Goal: Task Accomplishment & Management: Complete application form

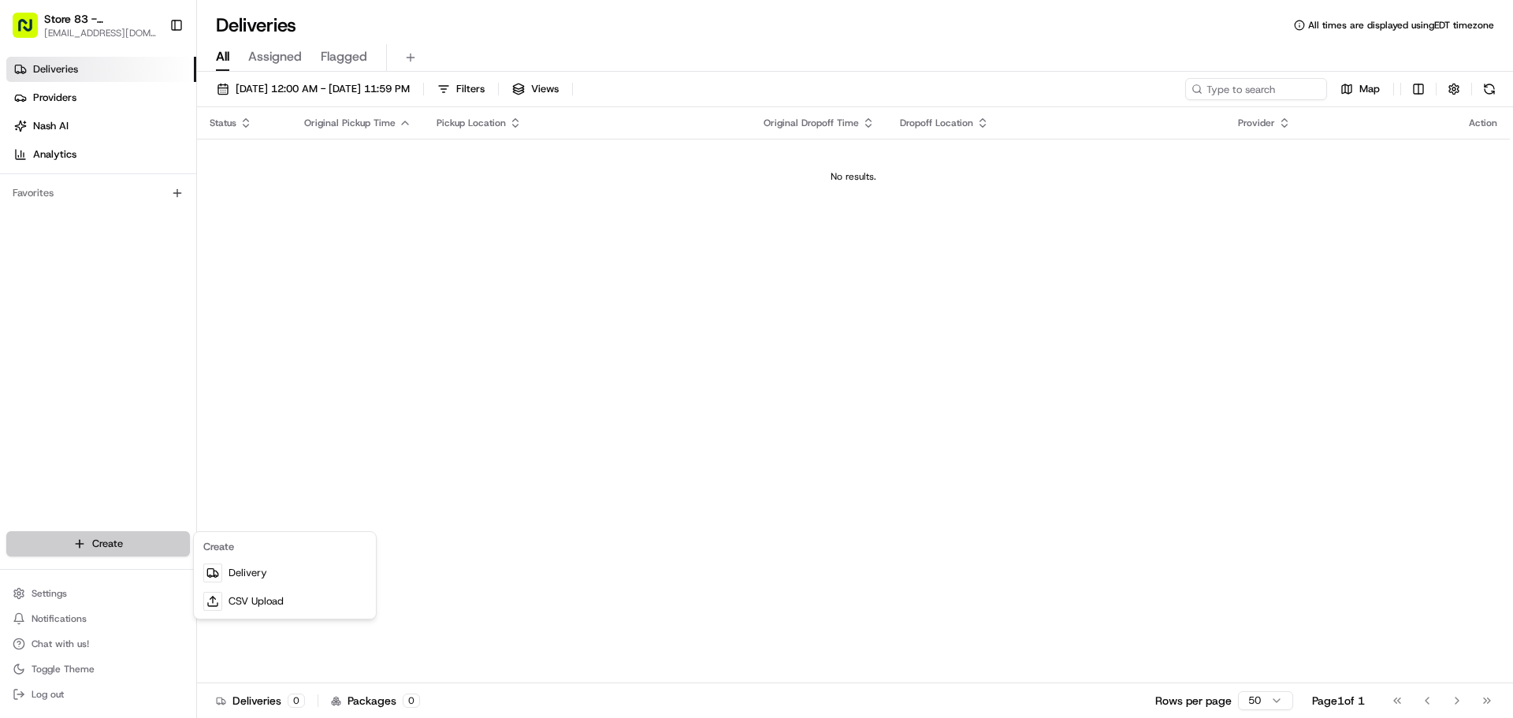
click at [159, 537] on html "Store 83 - [PERSON_NAME] ([GEOGRAPHIC_DATA]) (Just Salad) [EMAIL_ADDRESS][DOMAI…" at bounding box center [756, 359] width 1513 height 718
click at [260, 573] on link "Delivery" at bounding box center [285, 573] width 176 height 28
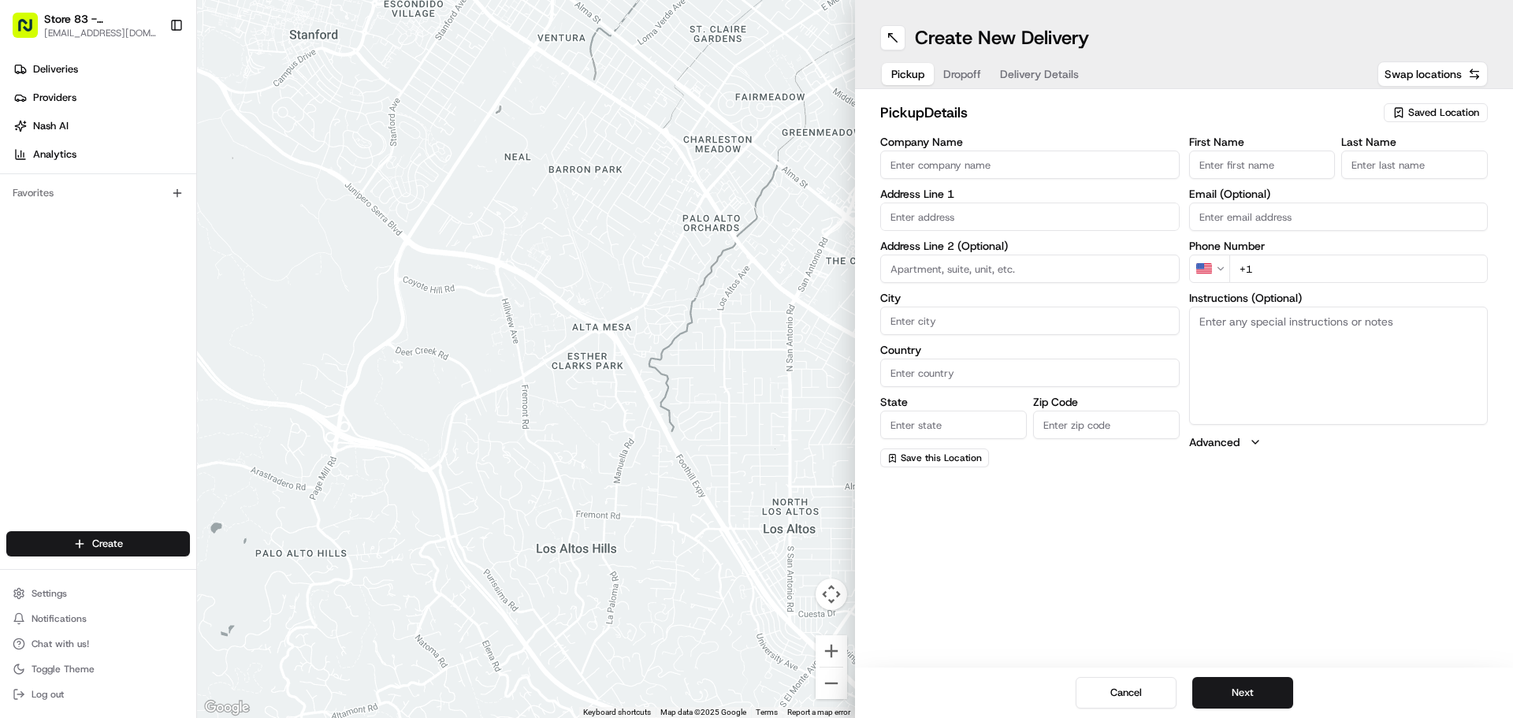
click at [931, 170] on input "Company Name" at bounding box center [1030, 165] width 300 height 28
paste input "[PERSON_NAME] Neuropsychology Group"
type input "[PERSON_NAME] Neuropsychology Group"
click at [920, 210] on input "text" at bounding box center [1030, 217] width 300 height 28
paste input "[STREET_ADDRESS][PERSON_NAME]"
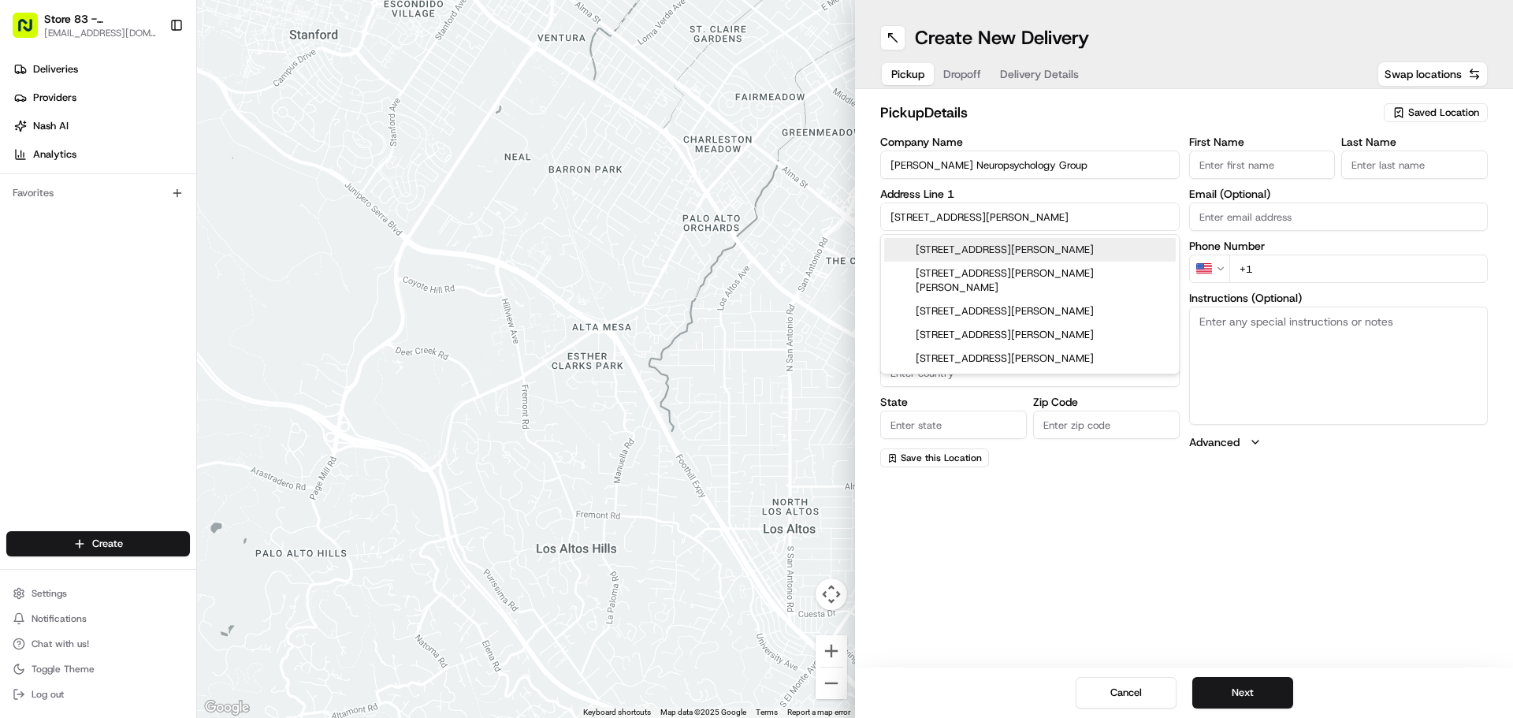
click at [974, 253] on div "[STREET_ADDRESS][PERSON_NAME]" at bounding box center [1030, 250] width 292 height 24
type input "[STREET_ADDRESS][PERSON_NAME]"
type input "[PERSON_NAME]"
type input "[GEOGRAPHIC_DATA]"
type input "MA"
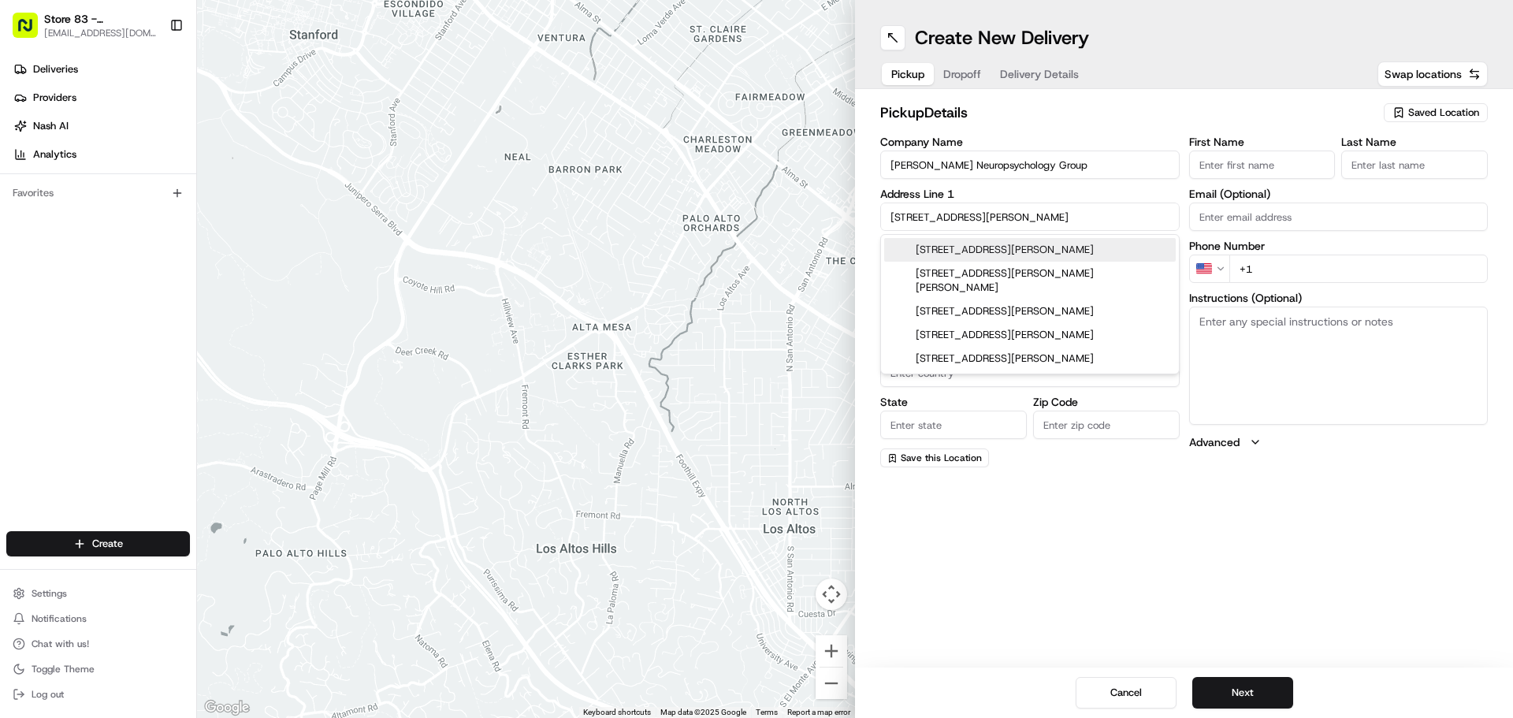
type input "02459"
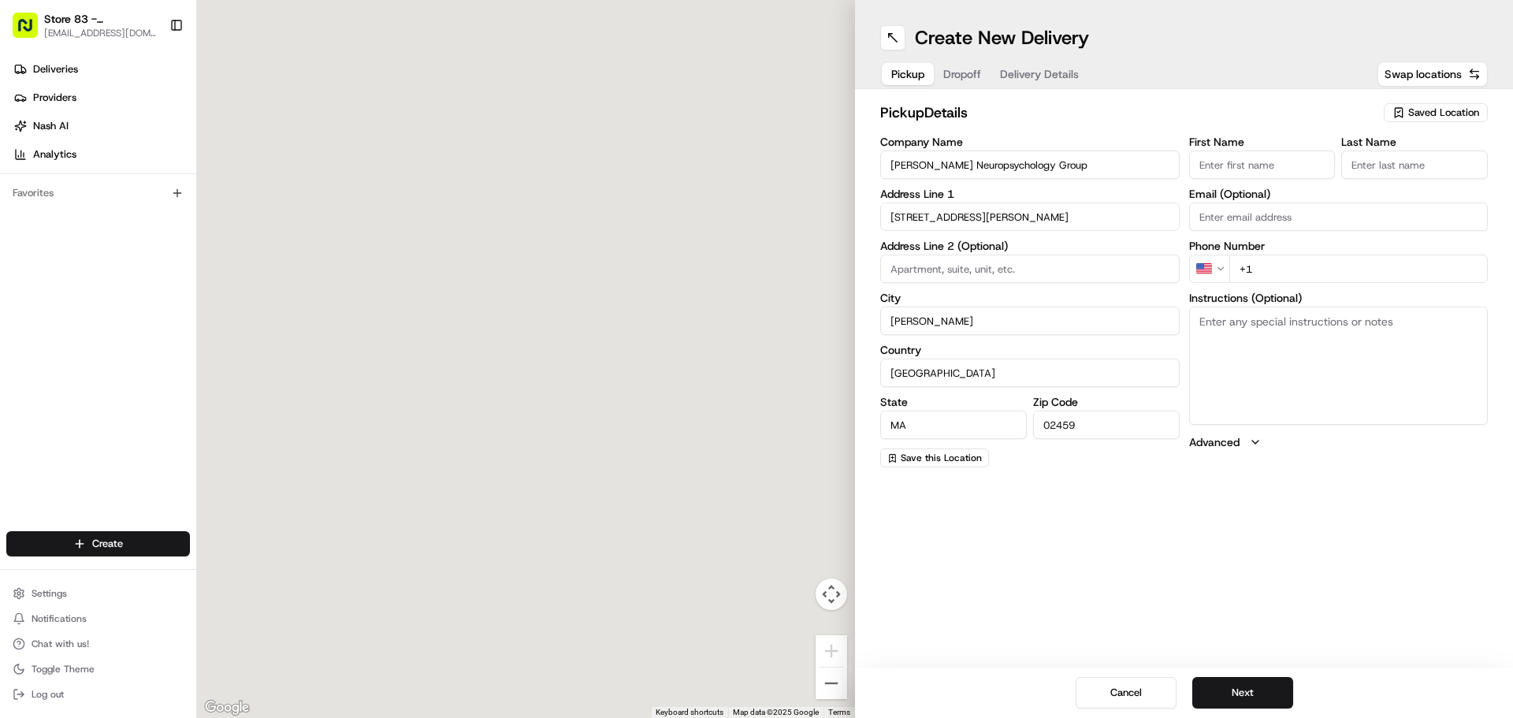
type input "[STREET_ADDRESS][PERSON_NAME]"
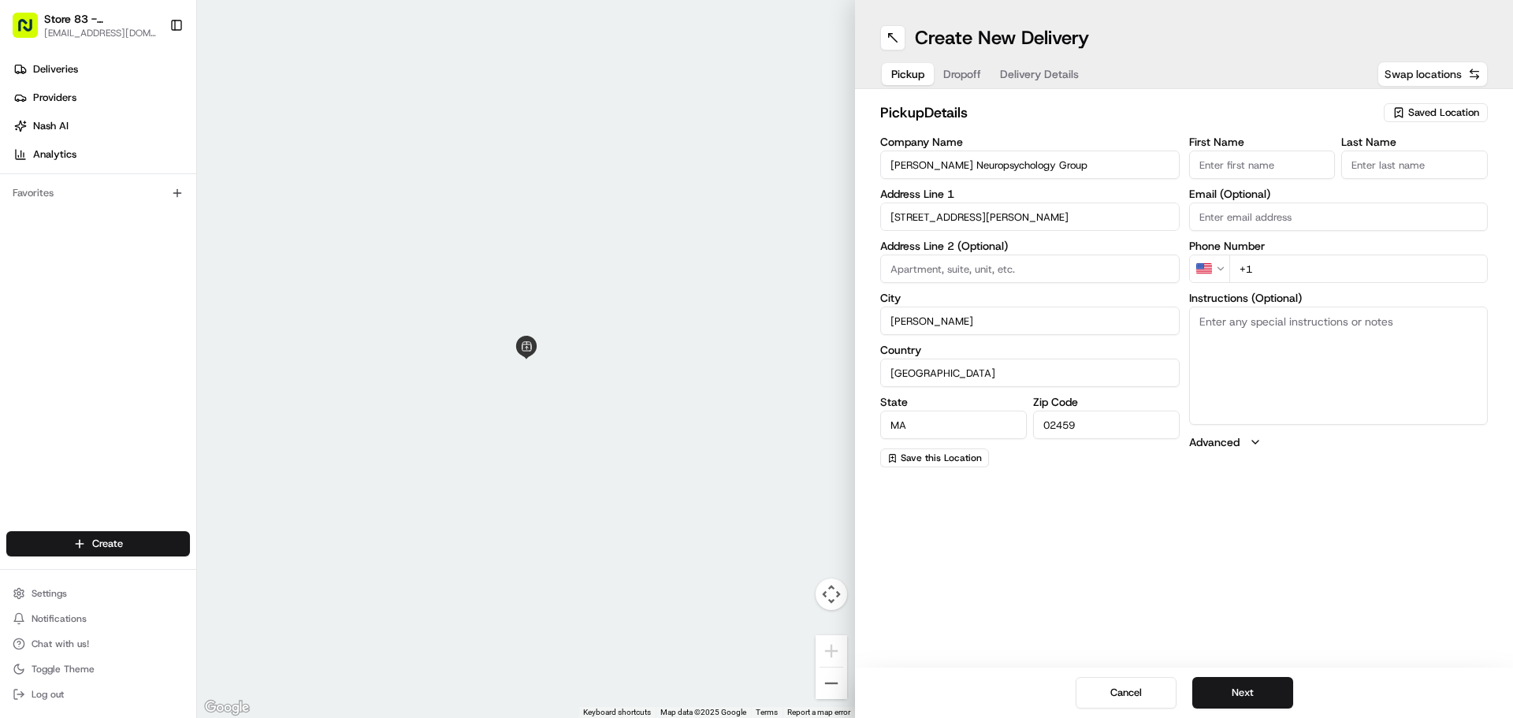
click at [1422, 80] on span "Swap locations" at bounding box center [1423, 74] width 77 height 16
click at [1051, 176] on input "Company Name" at bounding box center [1030, 165] width 300 height 28
type input "Just Salad"
type input "[STREET_ADDRESS]"
type input "[PERSON_NAME]"
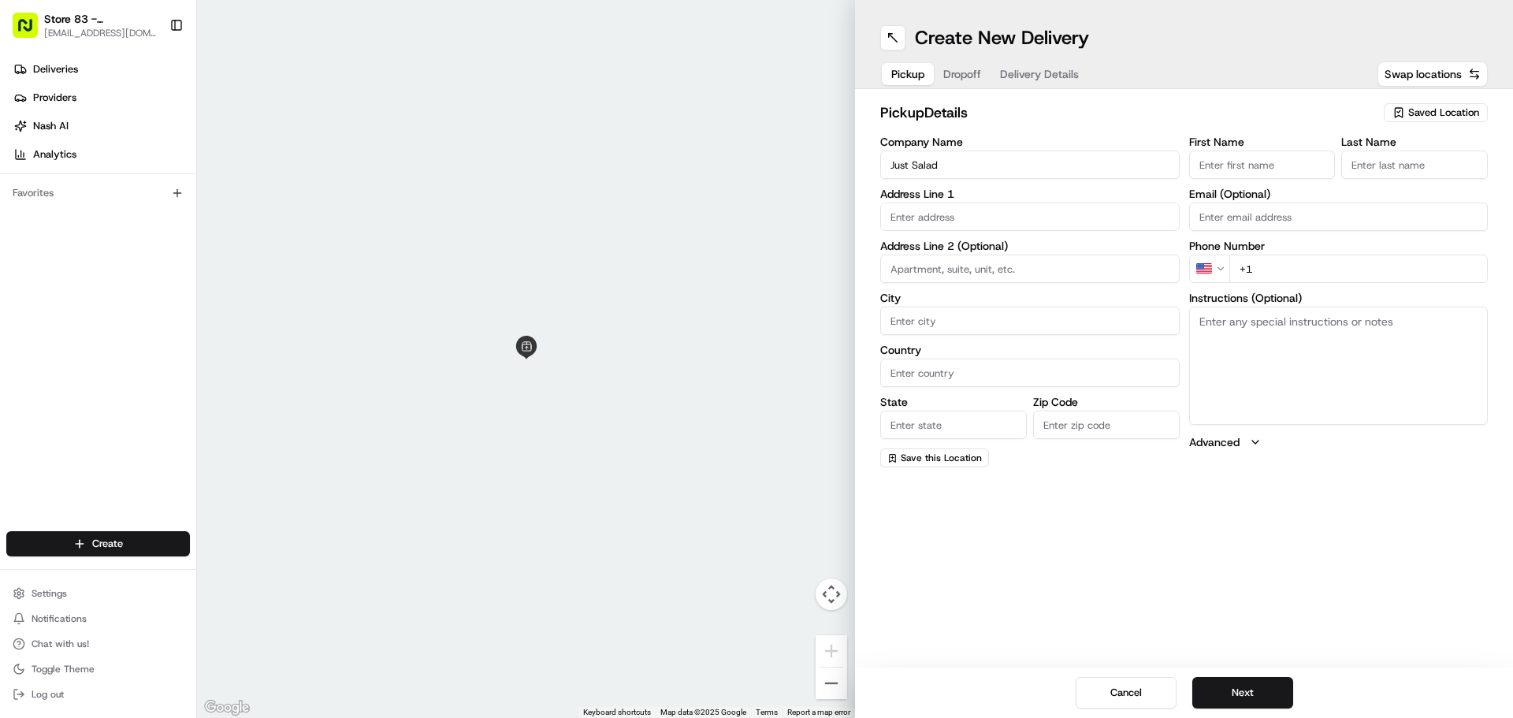
type input "[GEOGRAPHIC_DATA]"
type input "MA"
type input "02494"
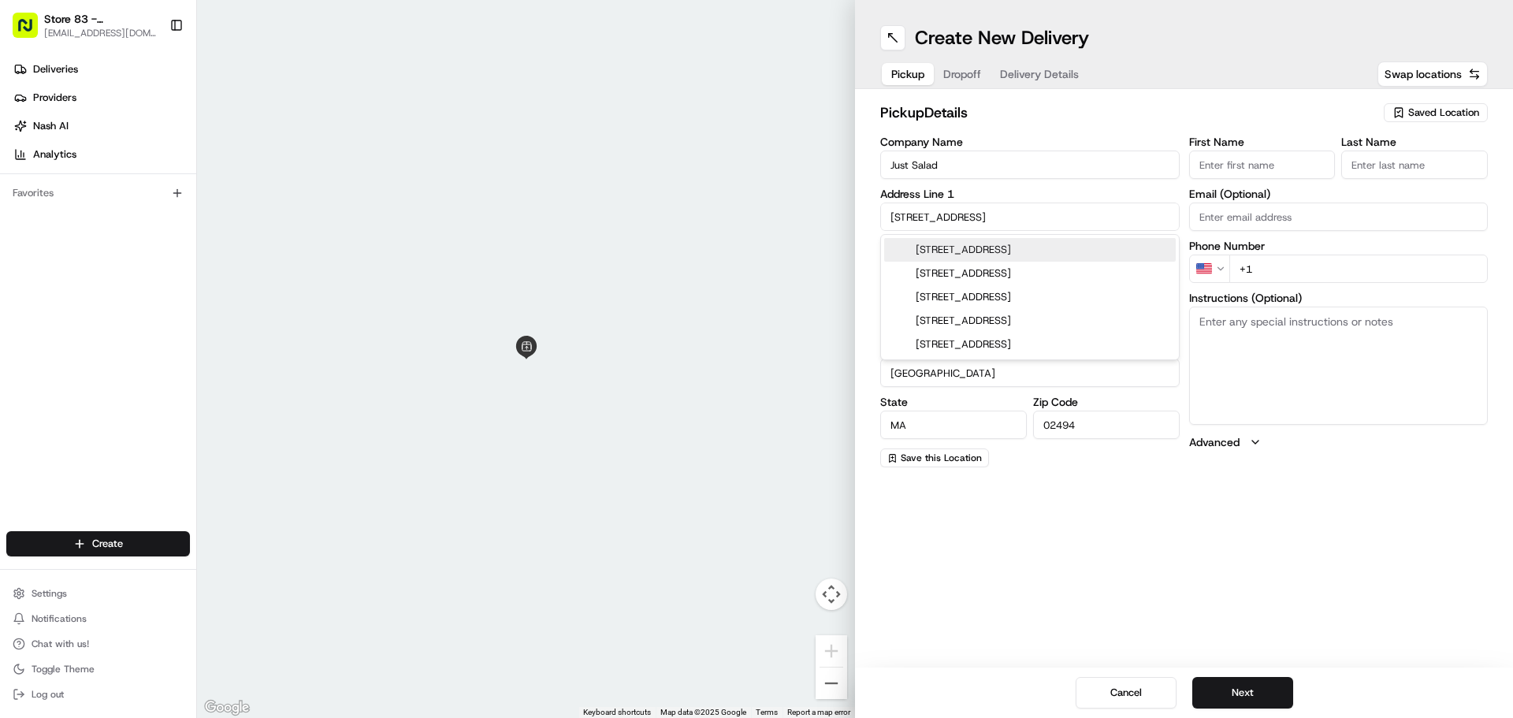
click at [1029, 246] on div "[STREET_ADDRESS]" at bounding box center [1030, 250] width 292 height 24
type input "[STREET_ADDRESS]"
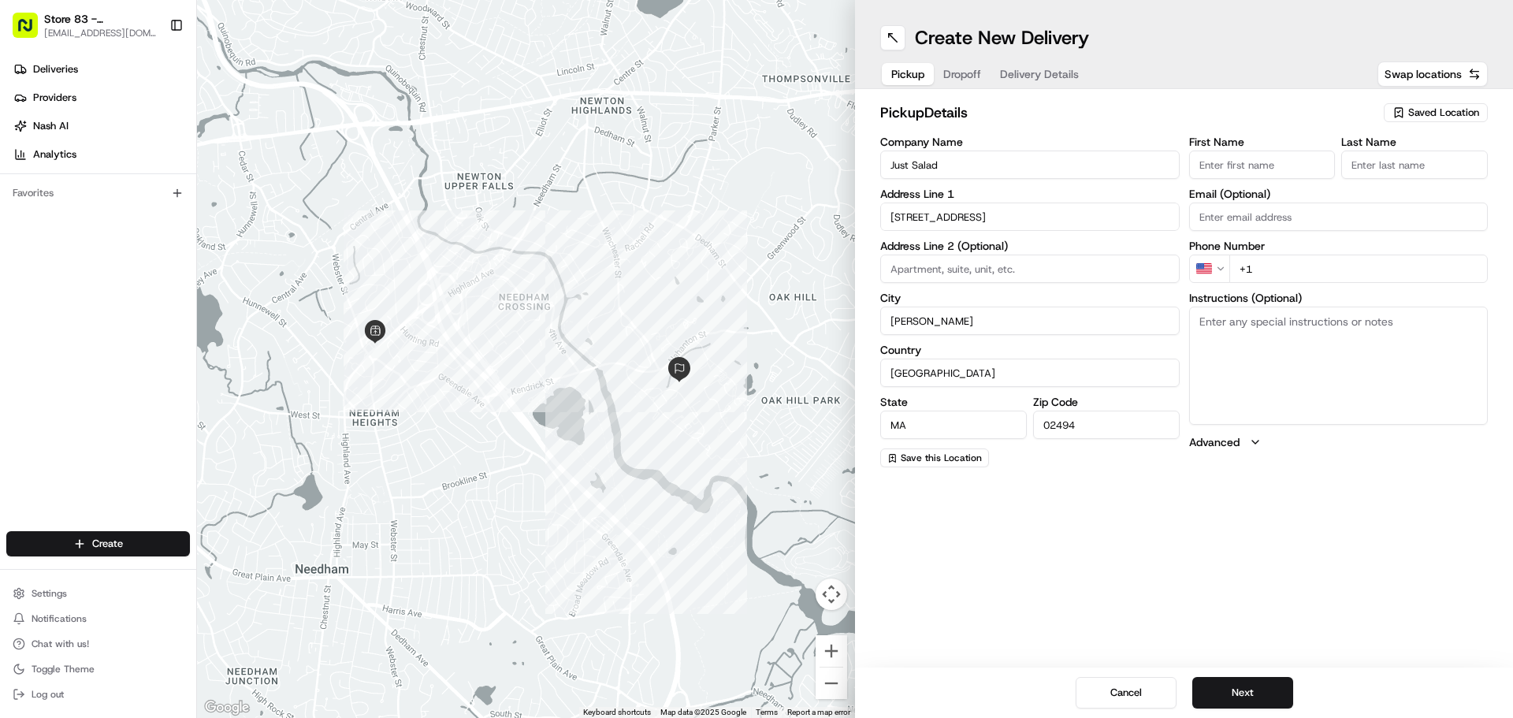
click at [1295, 262] on input "+1" at bounding box center [1359, 269] width 259 height 28
type input "[PHONE_NUMBER]"
click at [1223, 154] on input "First Name" at bounding box center [1262, 165] width 147 height 28
type input "oSCAR"
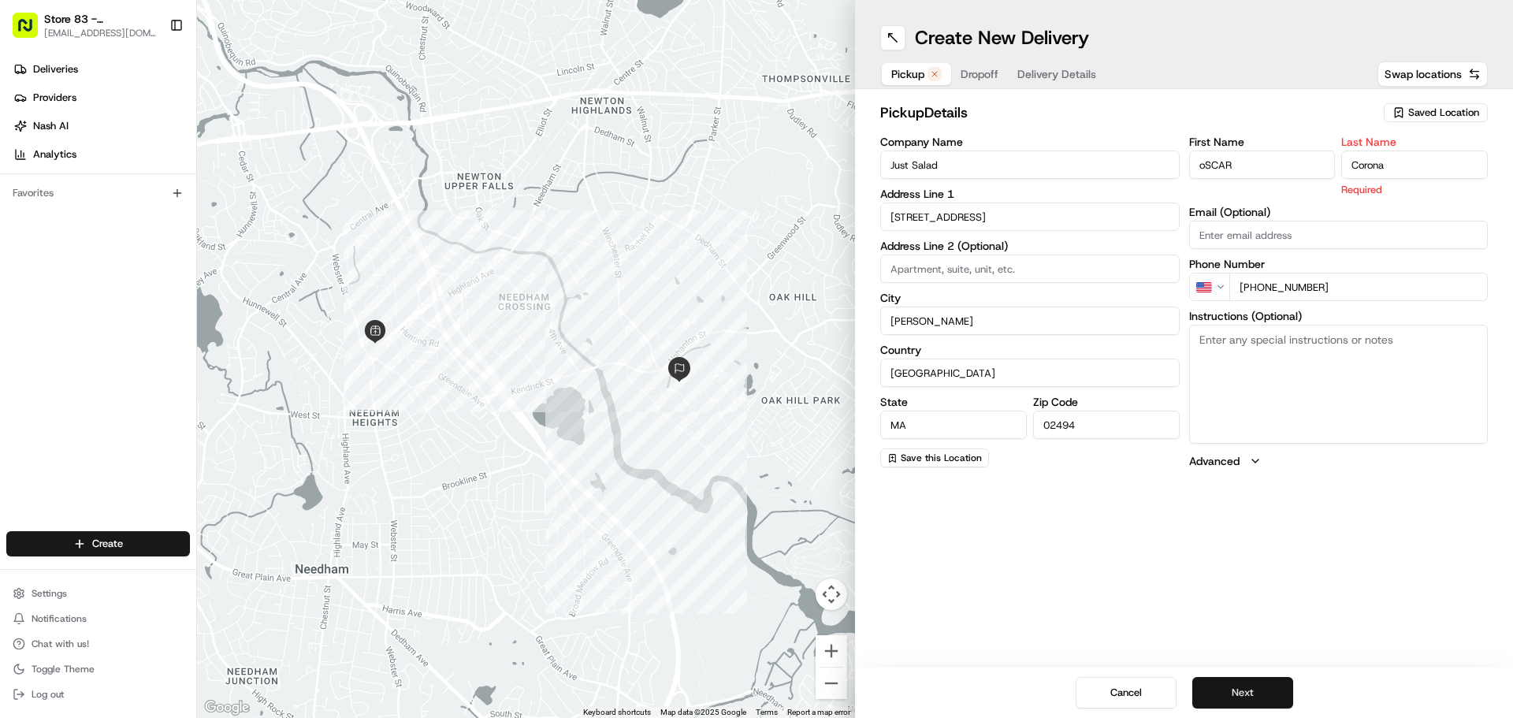
type input "Corona"
click at [1214, 683] on div "Cancel Next" at bounding box center [1184, 693] width 658 height 50
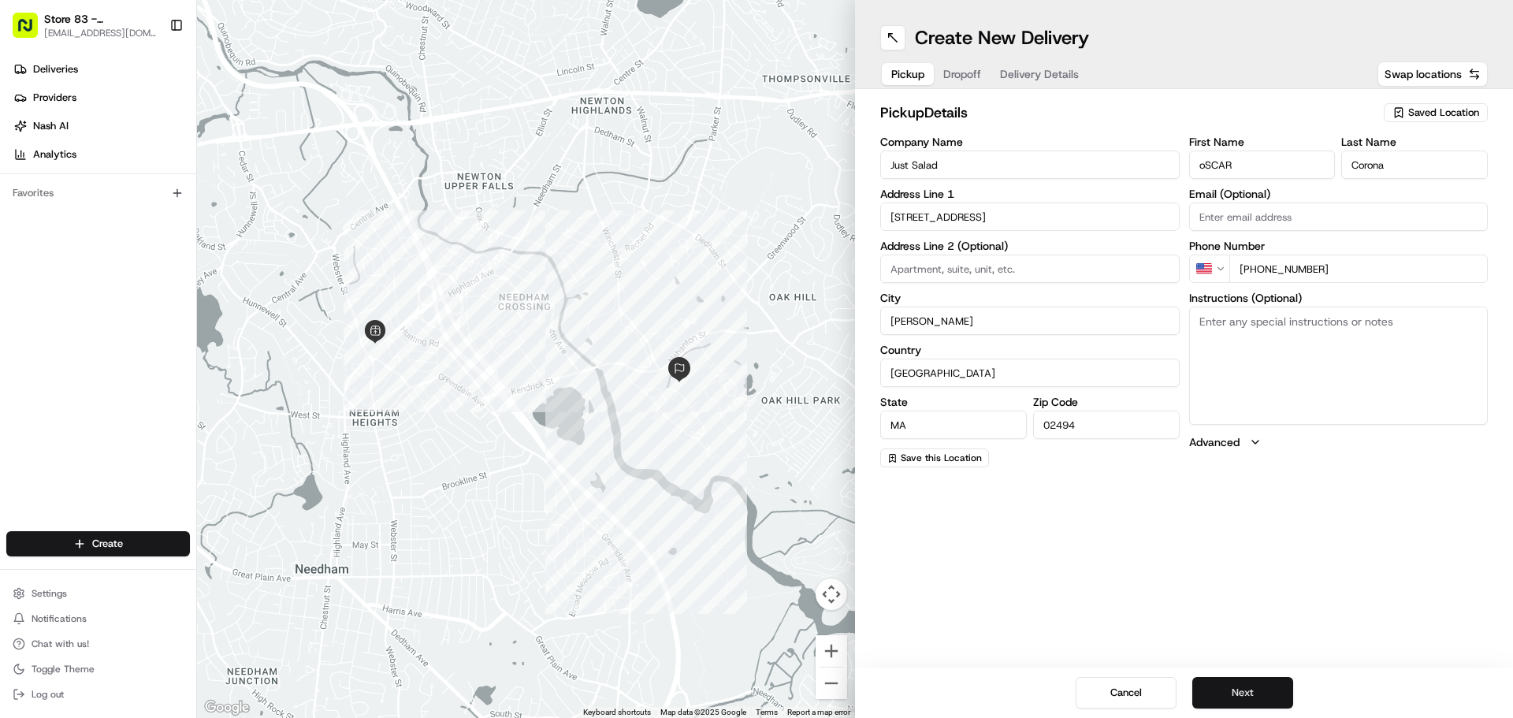
click at [1214, 683] on button "Next" at bounding box center [1243, 693] width 101 height 32
click at [975, 220] on input "[STREET_ADDRESS][PERSON_NAME]" at bounding box center [1030, 217] width 300 height 28
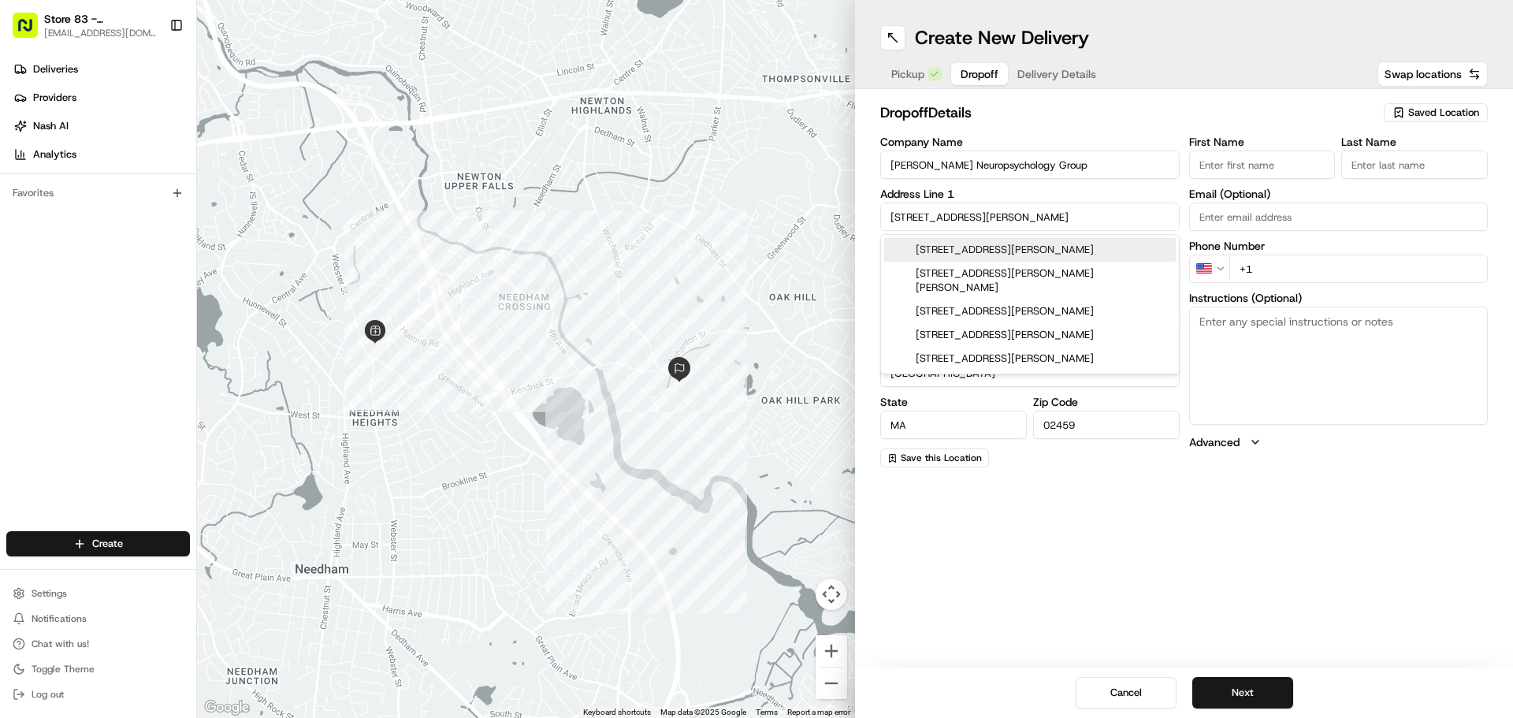
click at [1059, 247] on div "[STREET_ADDRESS][PERSON_NAME]" at bounding box center [1030, 250] width 292 height 24
type input "[STREET_ADDRESS][PERSON_NAME]"
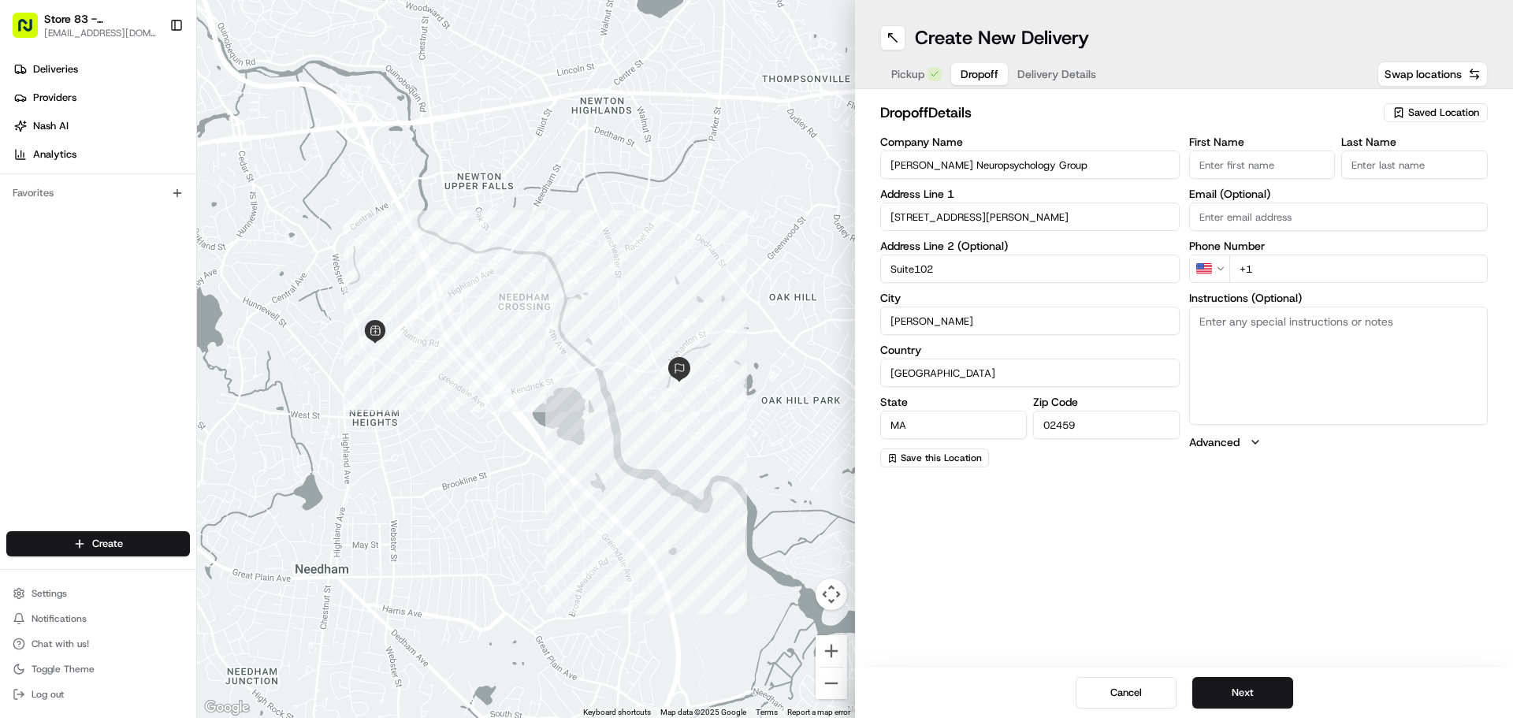
type input "Suite102"
click at [1363, 277] on input "+1" at bounding box center [1359, 269] width 259 height 28
paste input "[PHONE_NUMBER]"
type input "[PHONE_NUMBER]"
click at [1256, 167] on input "First Name" at bounding box center [1262, 165] width 147 height 28
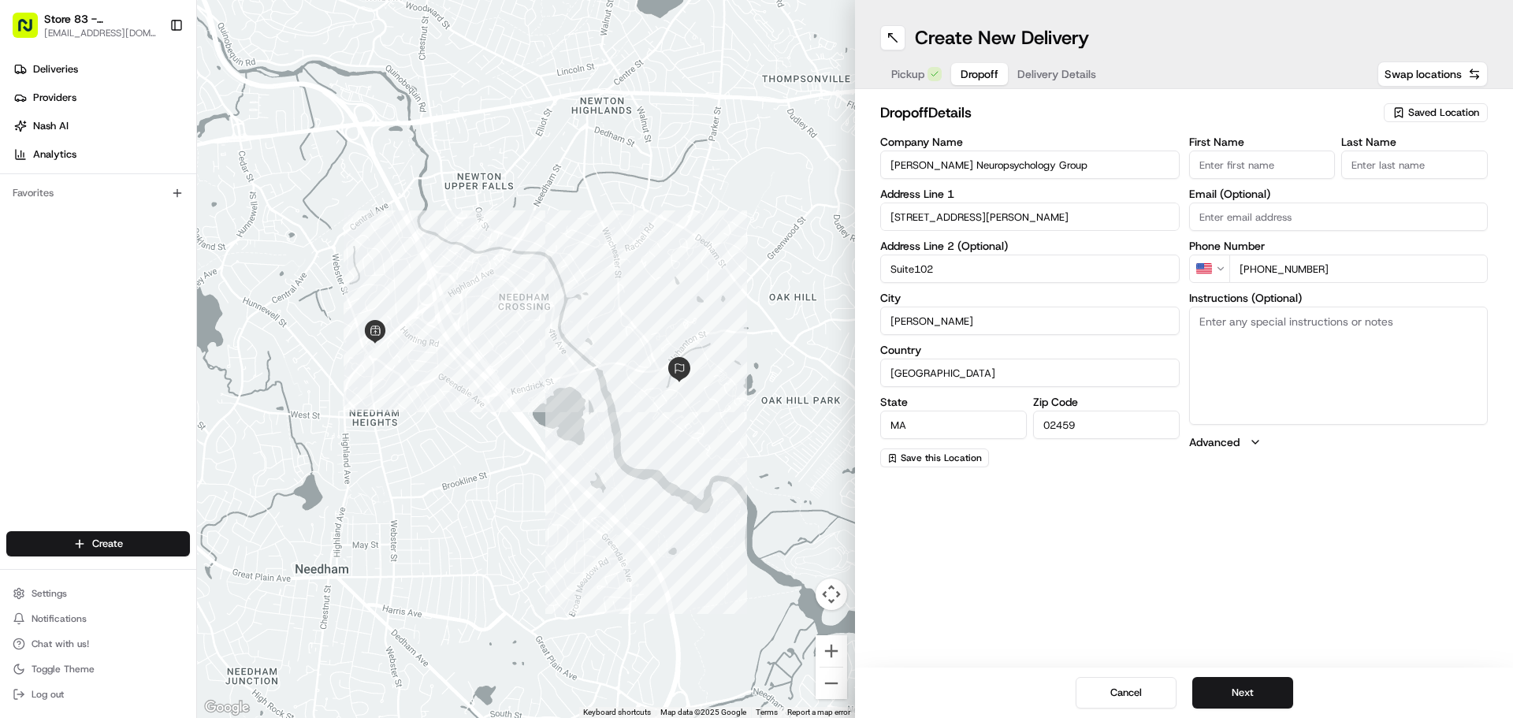
paste input "Haroon"
type input "Haroon"
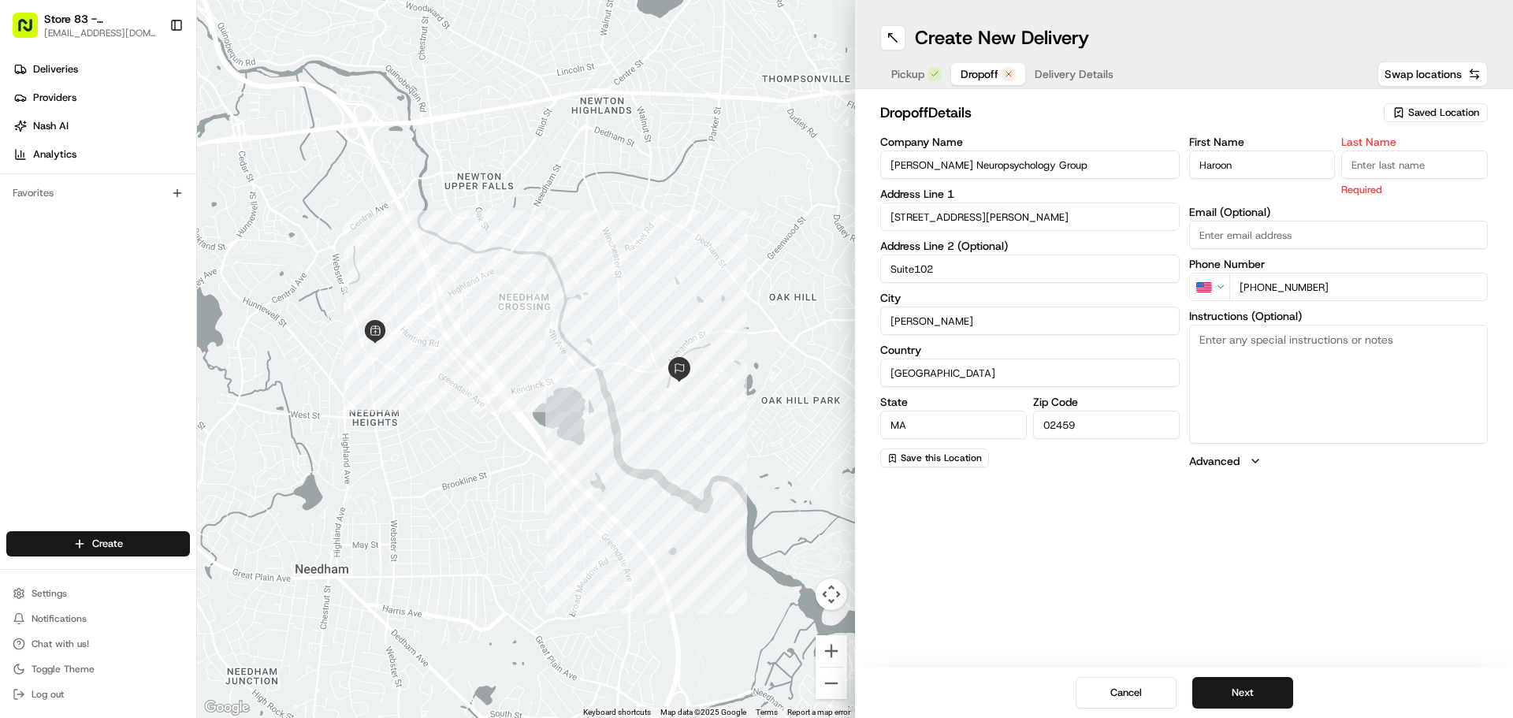
click at [1360, 162] on input "Last Name" at bounding box center [1415, 165] width 147 height 28
paste input "Haroon"
type input "Haroon"
click at [1328, 233] on div "First Name [PERSON_NAME] Last Name [PERSON_NAME] Required Email (Optional) Phon…" at bounding box center [1339, 302] width 300 height 333
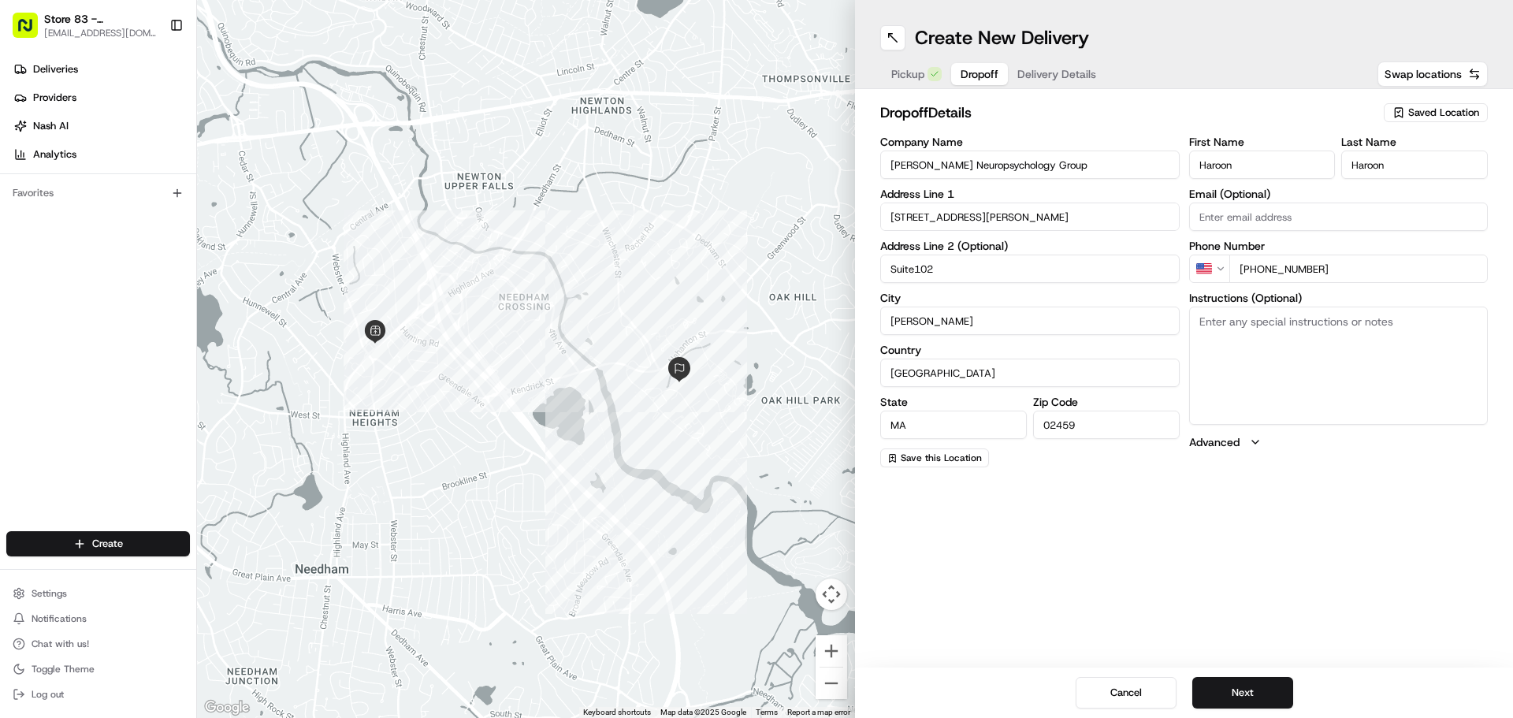
click at [1211, 344] on textarea "Instructions (Optional)" at bounding box center [1339, 366] width 300 height 118
click at [1245, 693] on button "Next" at bounding box center [1243, 693] width 101 height 32
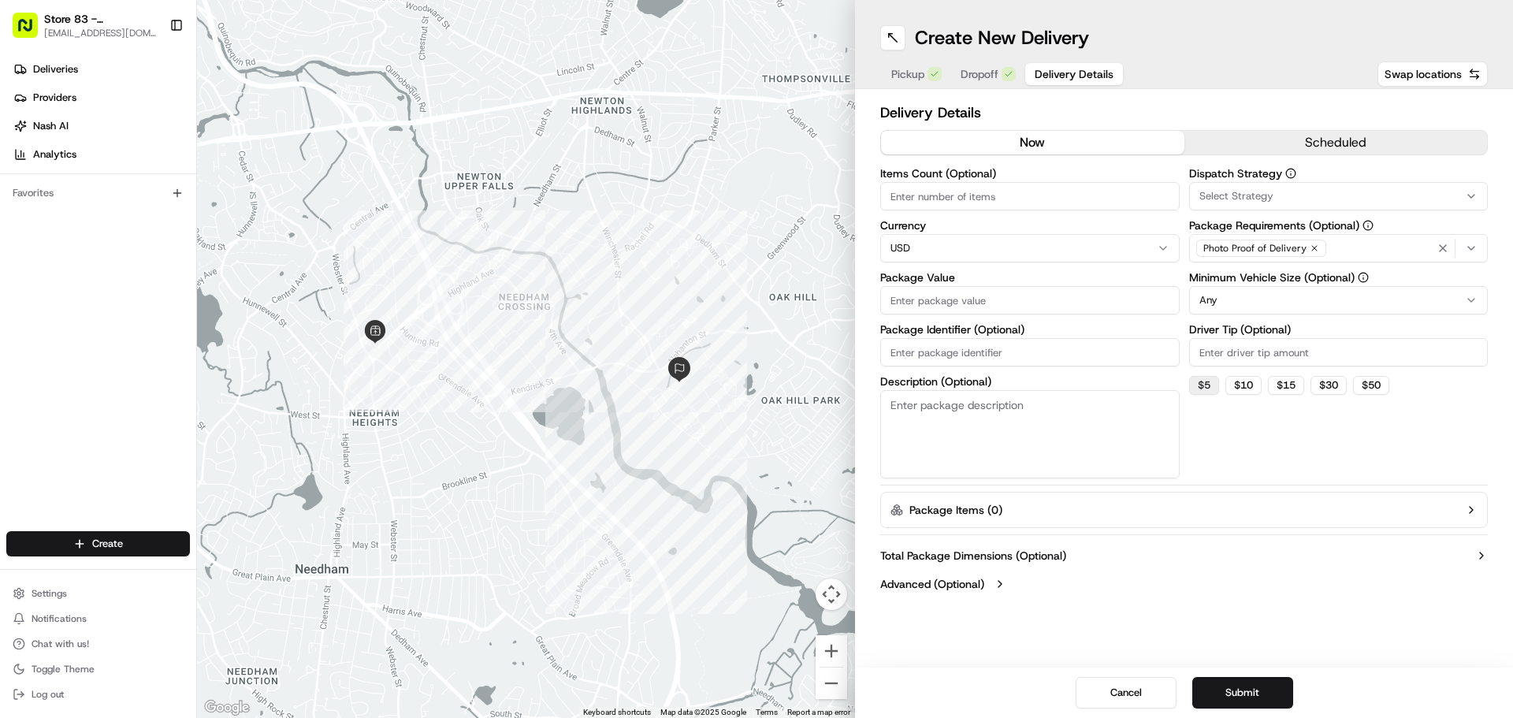
click at [1211, 387] on button "$ 5" at bounding box center [1204, 385] width 30 height 19
type input "5"
click at [944, 195] on input "Items Count (Optional)" at bounding box center [1030, 196] width 300 height 28
click at [984, 306] on input "Package Value" at bounding box center [1030, 300] width 300 height 28
type input "100"
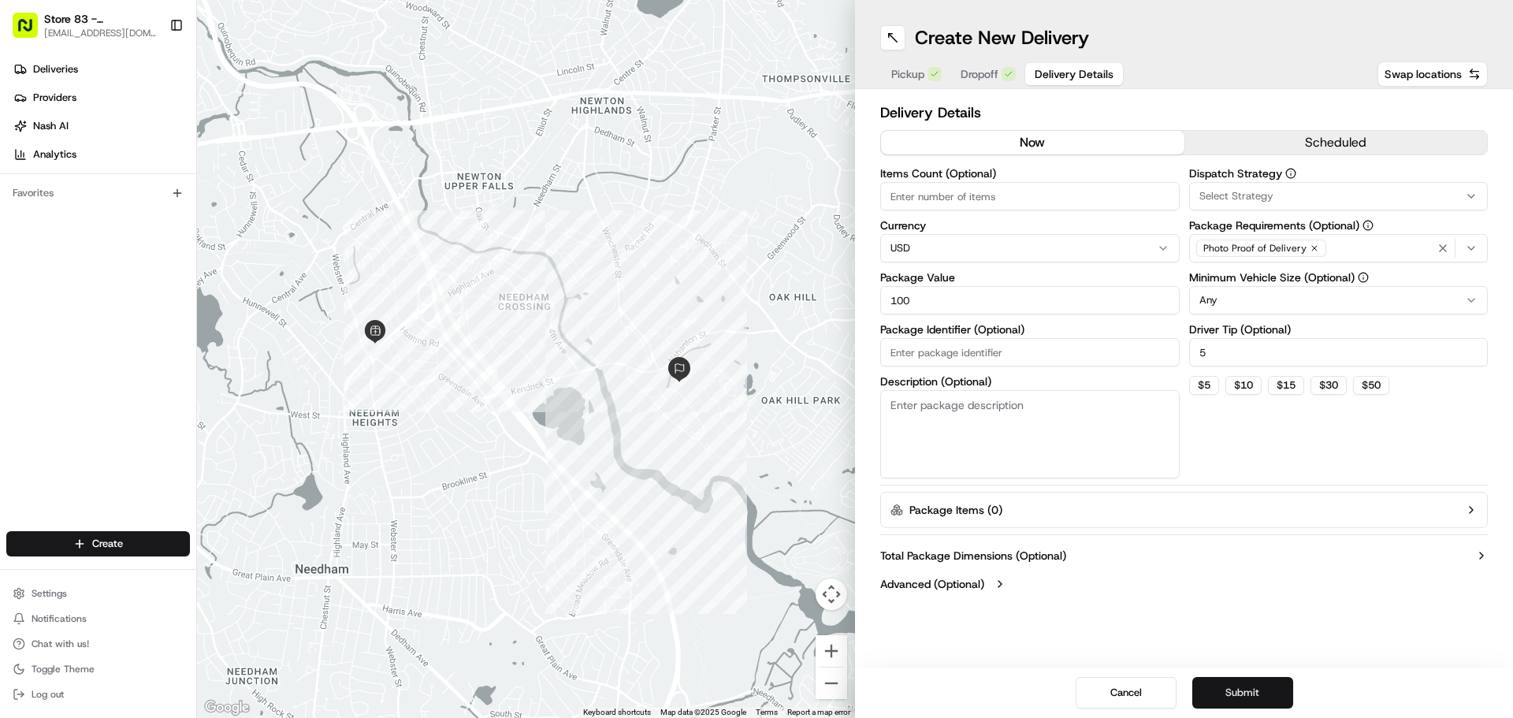
click at [1270, 697] on button "Submit" at bounding box center [1243, 693] width 101 height 32
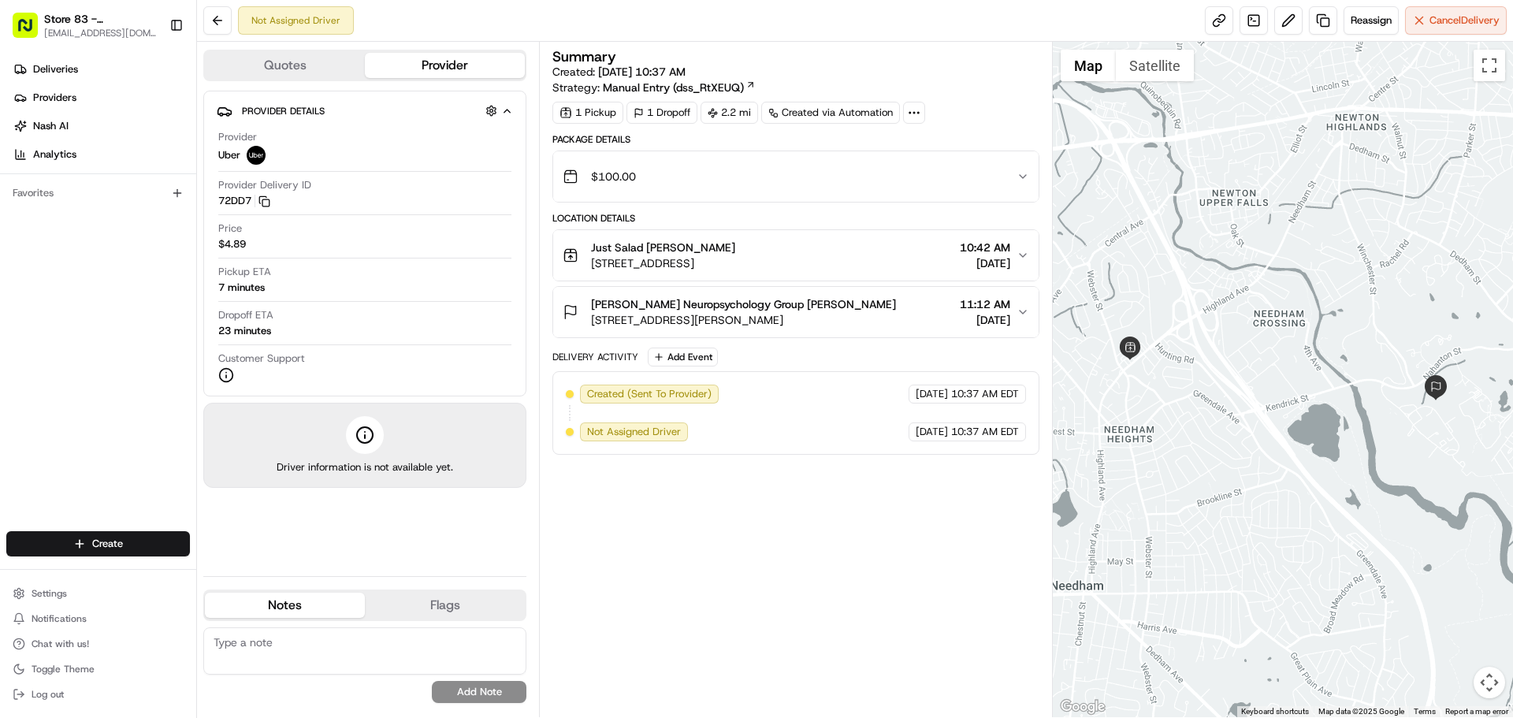
click at [1007, 176] on div "$100.00" at bounding box center [789, 177] width 453 height 32
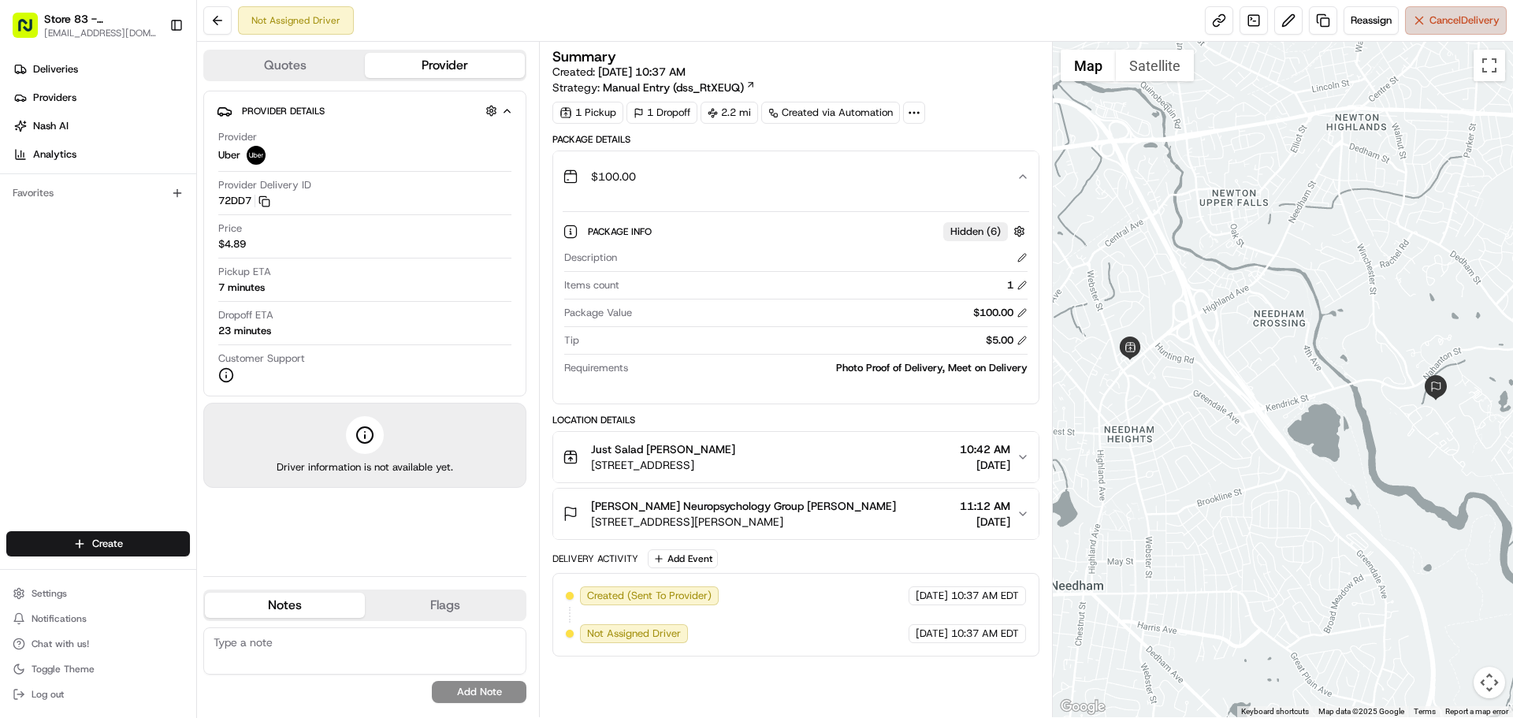
click at [1479, 22] on span "Cancel Delivery" at bounding box center [1465, 20] width 70 height 14
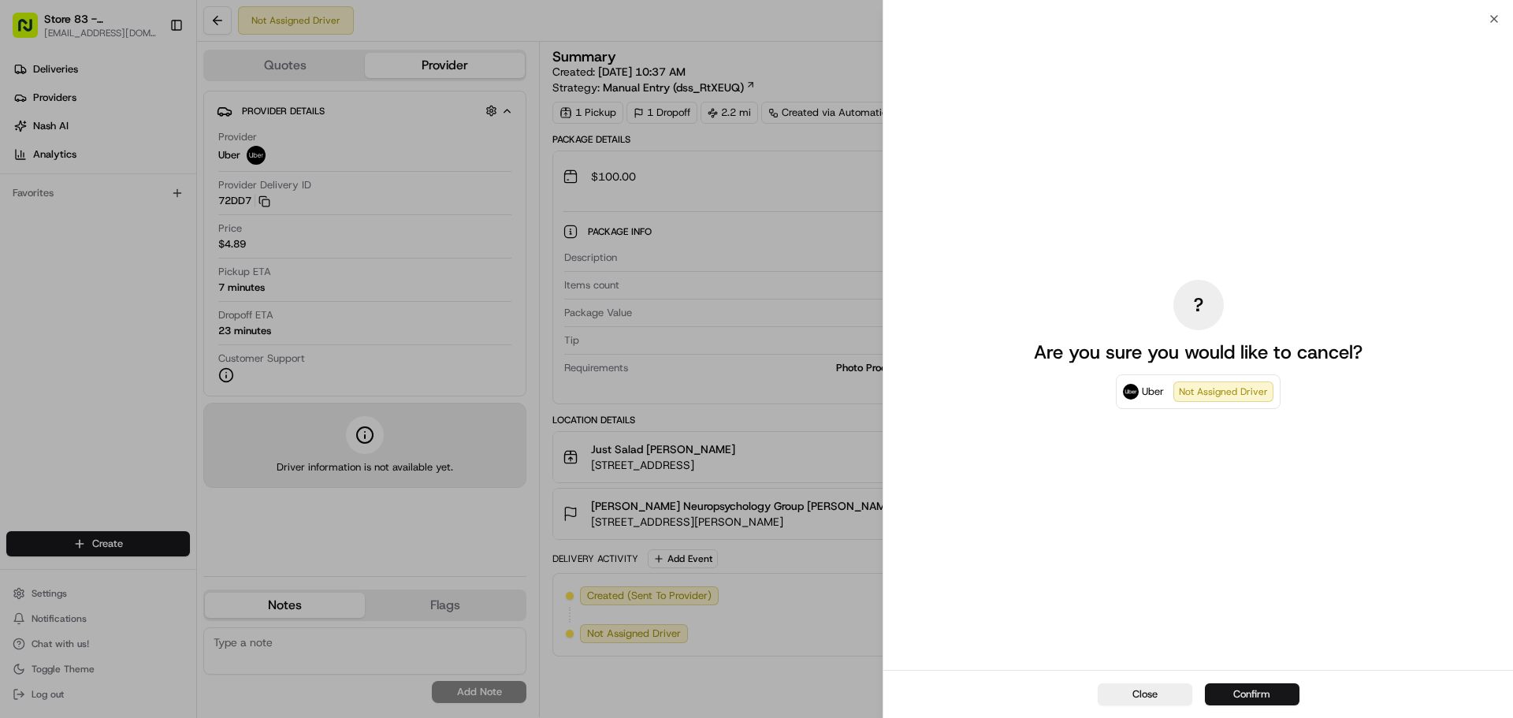
click at [1287, 694] on button "Confirm" at bounding box center [1252, 694] width 95 height 22
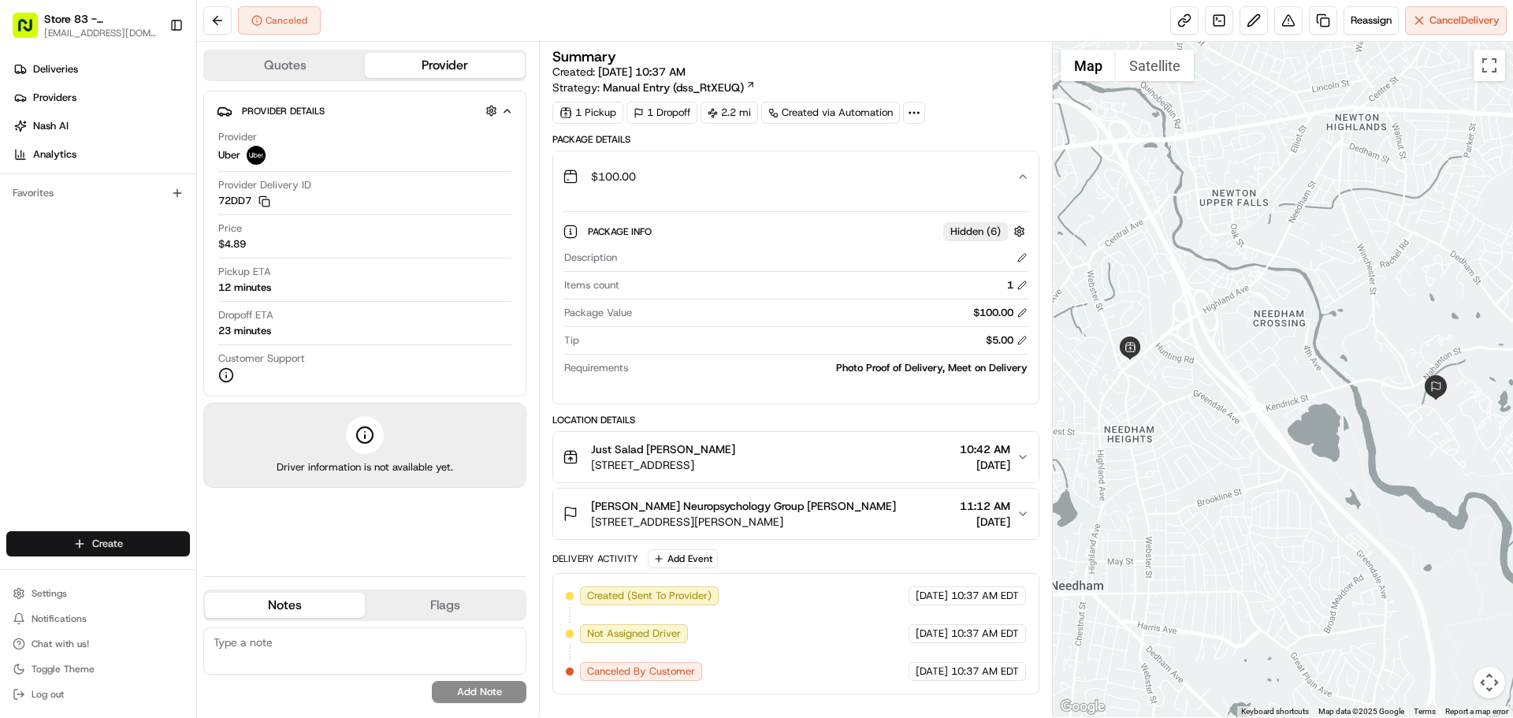
click at [136, 552] on html "Store 83 - [PERSON_NAME] ([GEOGRAPHIC_DATA]) (Just Salad) [EMAIL_ADDRESS][DOMAI…" at bounding box center [756, 359] width 1513 height 718
click at [242, 571] on link "Delivery" at bounding box center [285, 573] width 176 height 28
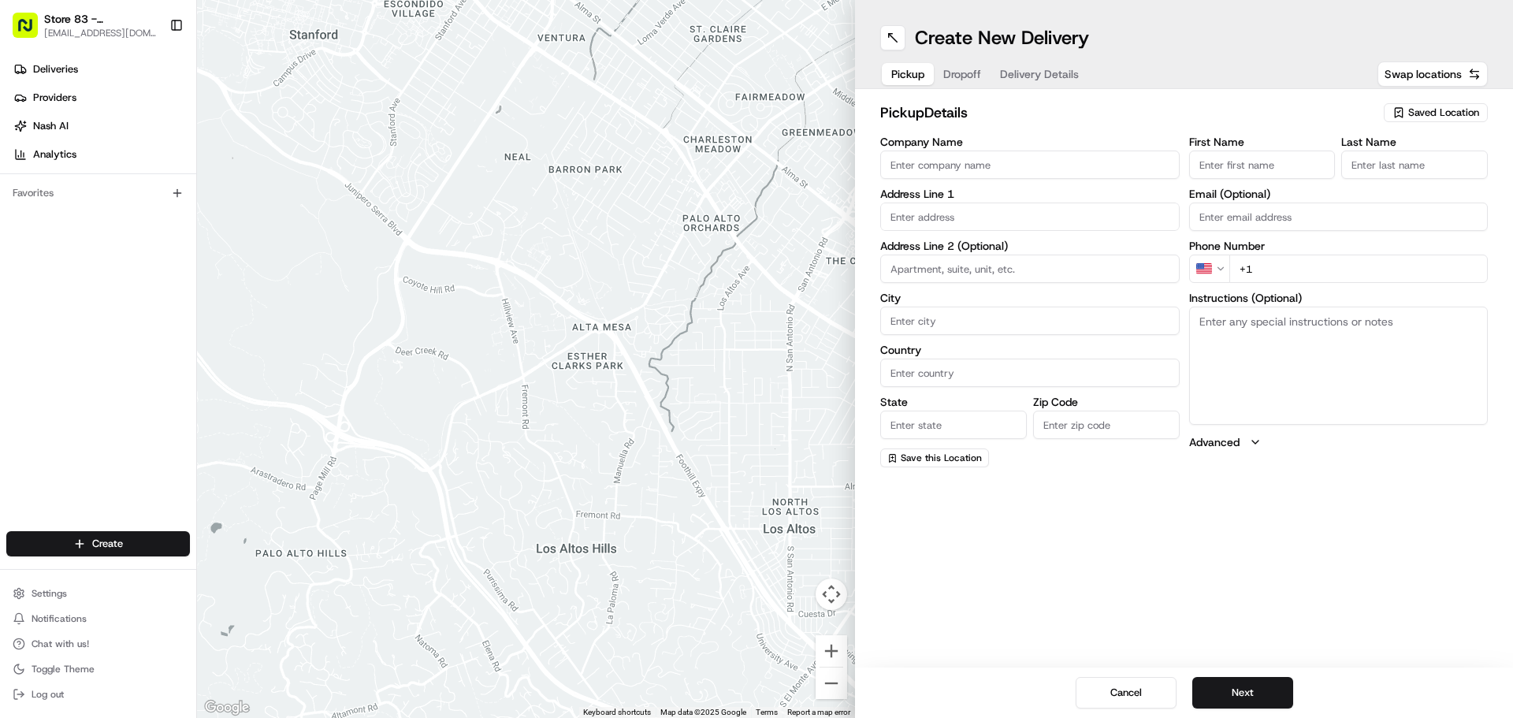
click at [964, 163] on input "Company Name" at bounding box center [1030, 165] width 300 height 28
type input "Just Salad"
type input "[STREET_ADDRESS]"
type input "[PERSON_NAME]"
type input "[GEOGRAPHIC_DATA]"
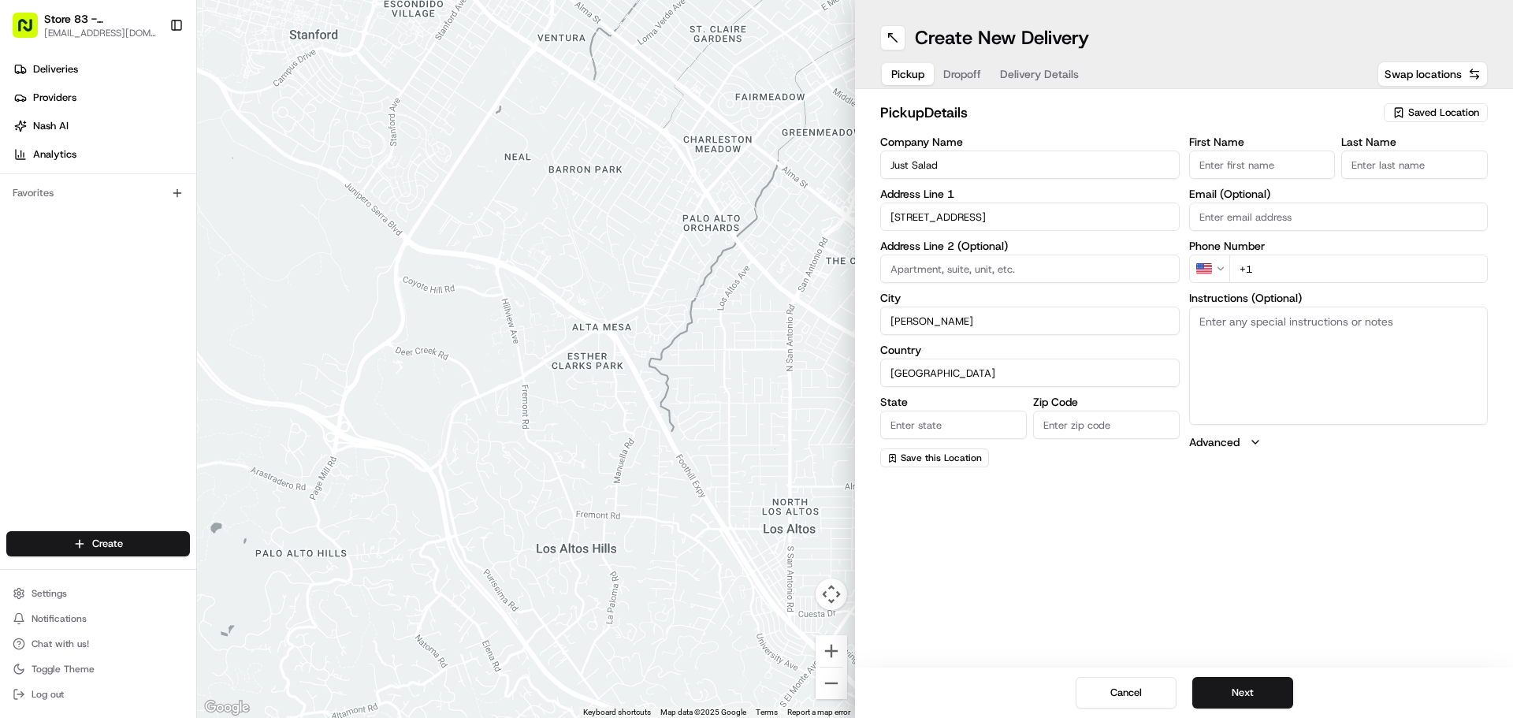
type input "MA"
type input "02494"
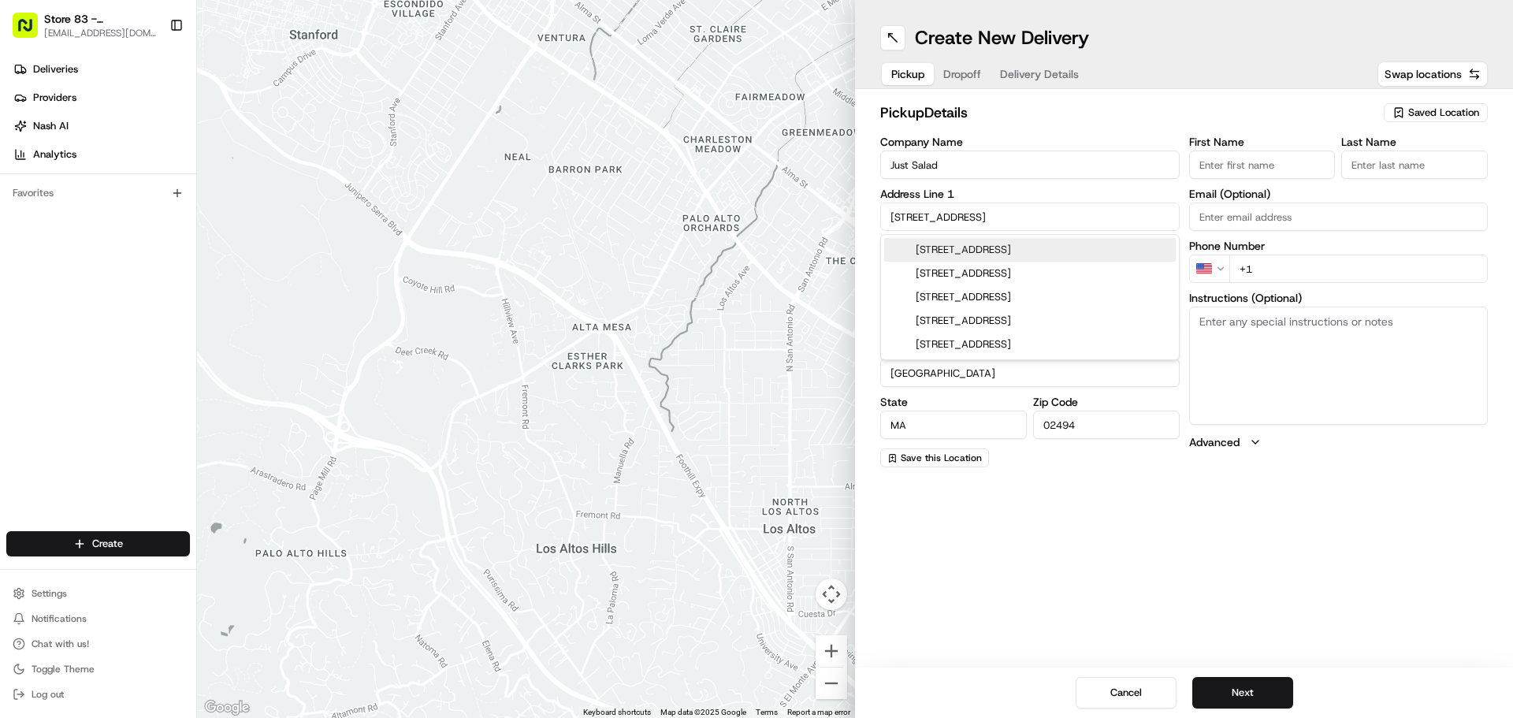
click at [1073, 254] on div "[STREET_ADDRESS]" at bounding box center [1030, 250] width 292 height 24
type input "[STREET_ADDRESS]"
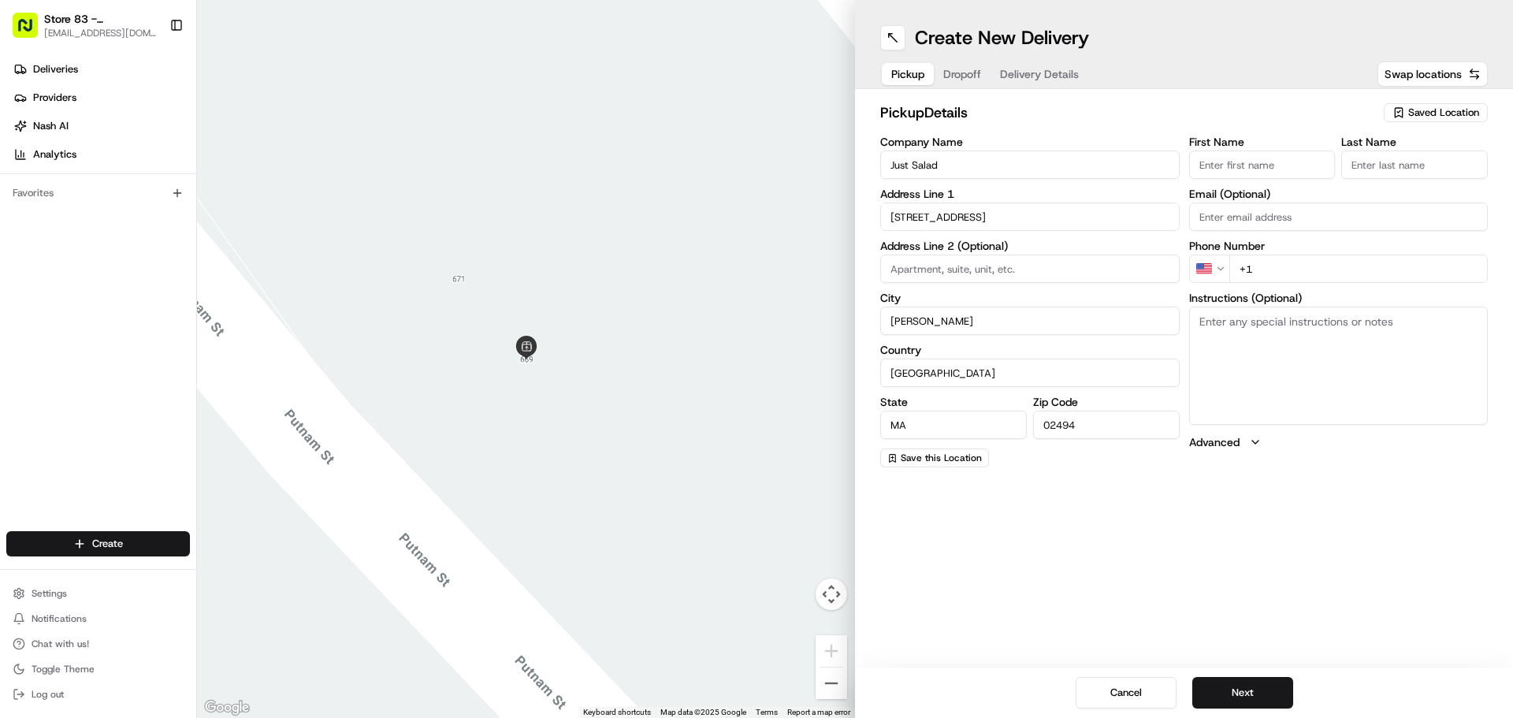
click at [1369, 270] on input "+1" at bounding box center [1359, 269] width 259 height 28
click at [1316, 267] on input "[PHONE_NUMBER]" at bounding box center [1359, 269] width 259 height 28
type input "[PHONE_NUMBER]"
click at [1226, 165] on input "First Name" at bounding box center [1262, 165] width 147 height 28
type input "Oscar"
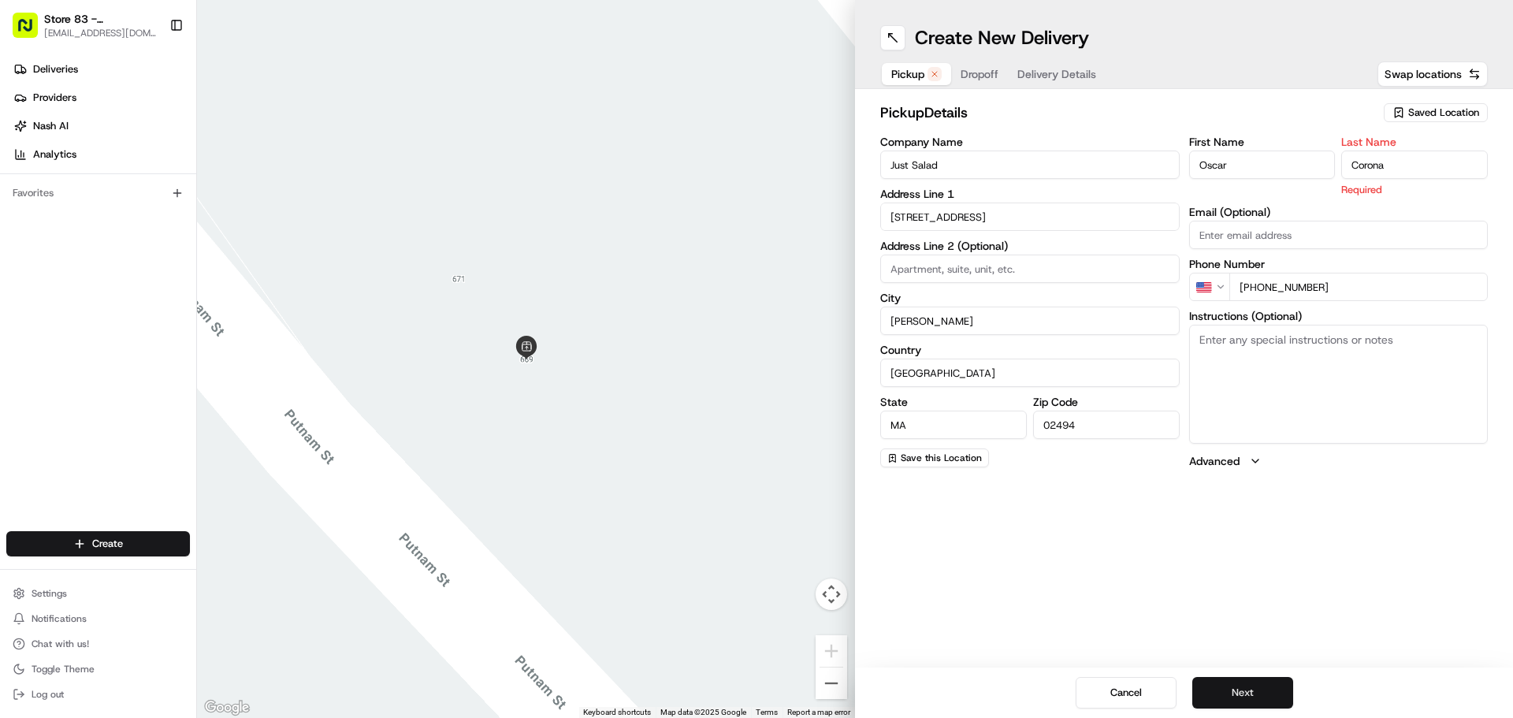
type input "Corona"
click at [1223, 680] on button "Next" at bounding box center [1243, 693] width 101 height 32
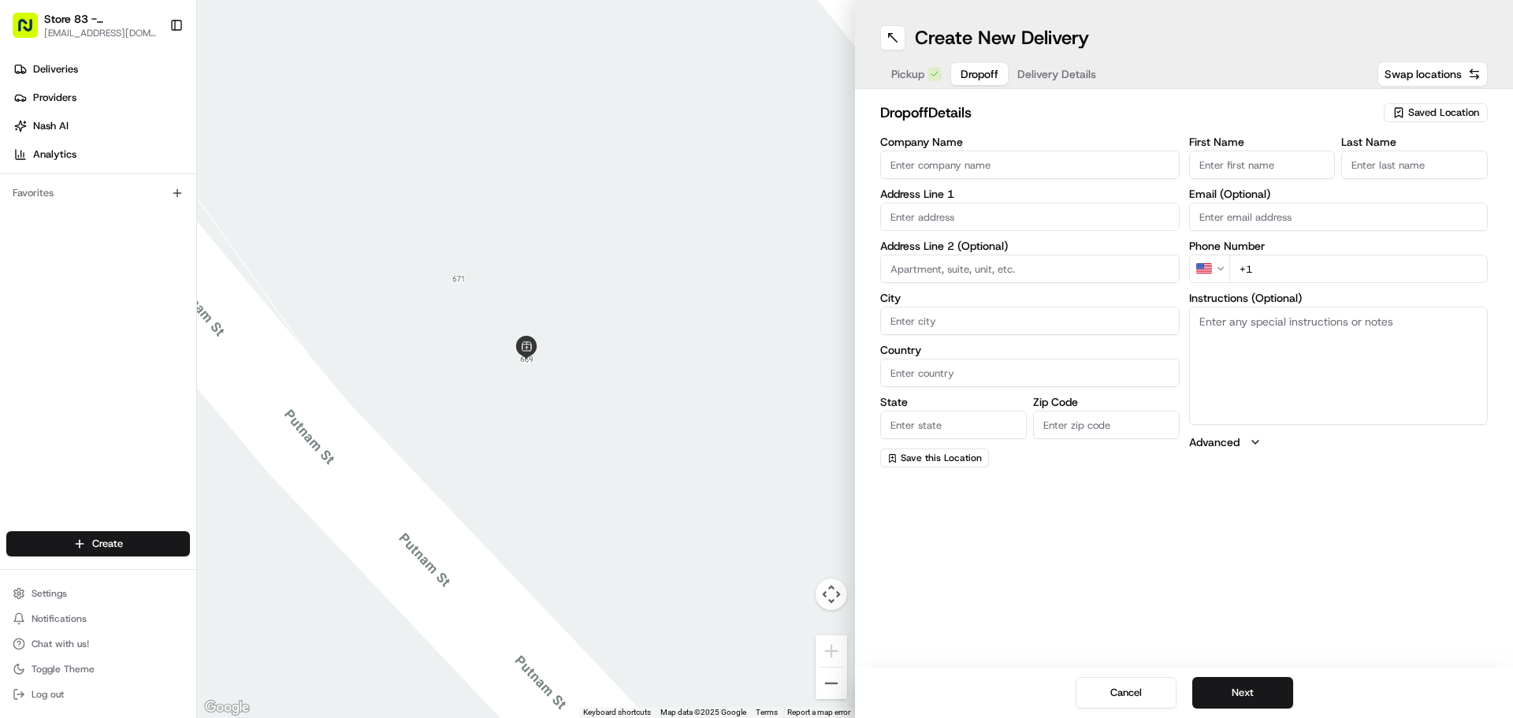
click at [955, 162] on input "Company Name" at bounding box center [1030, 165] width 300 height 28
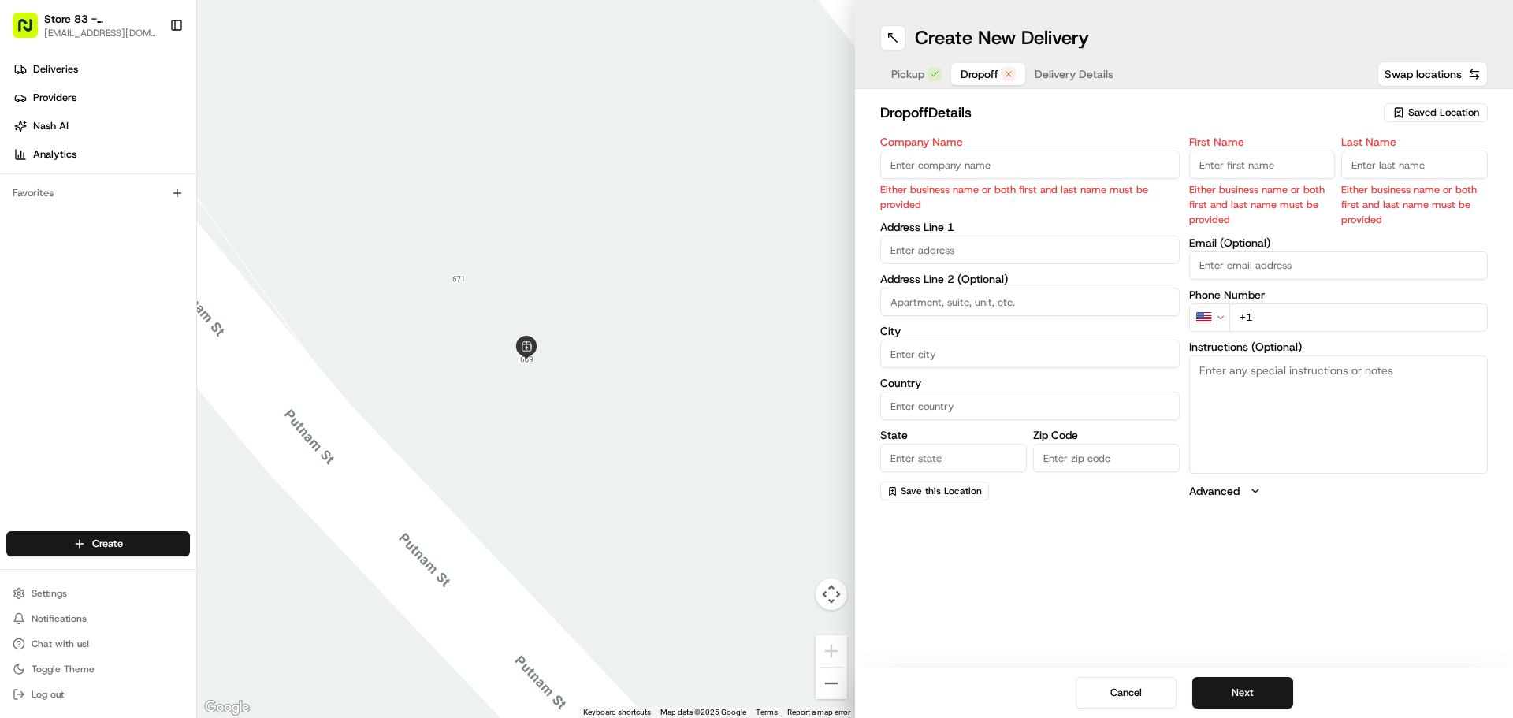
paste input "[PERSON_NAME] Neuropsychology Group"
type input "[PERSON_NAME] Neuropsychology Group"
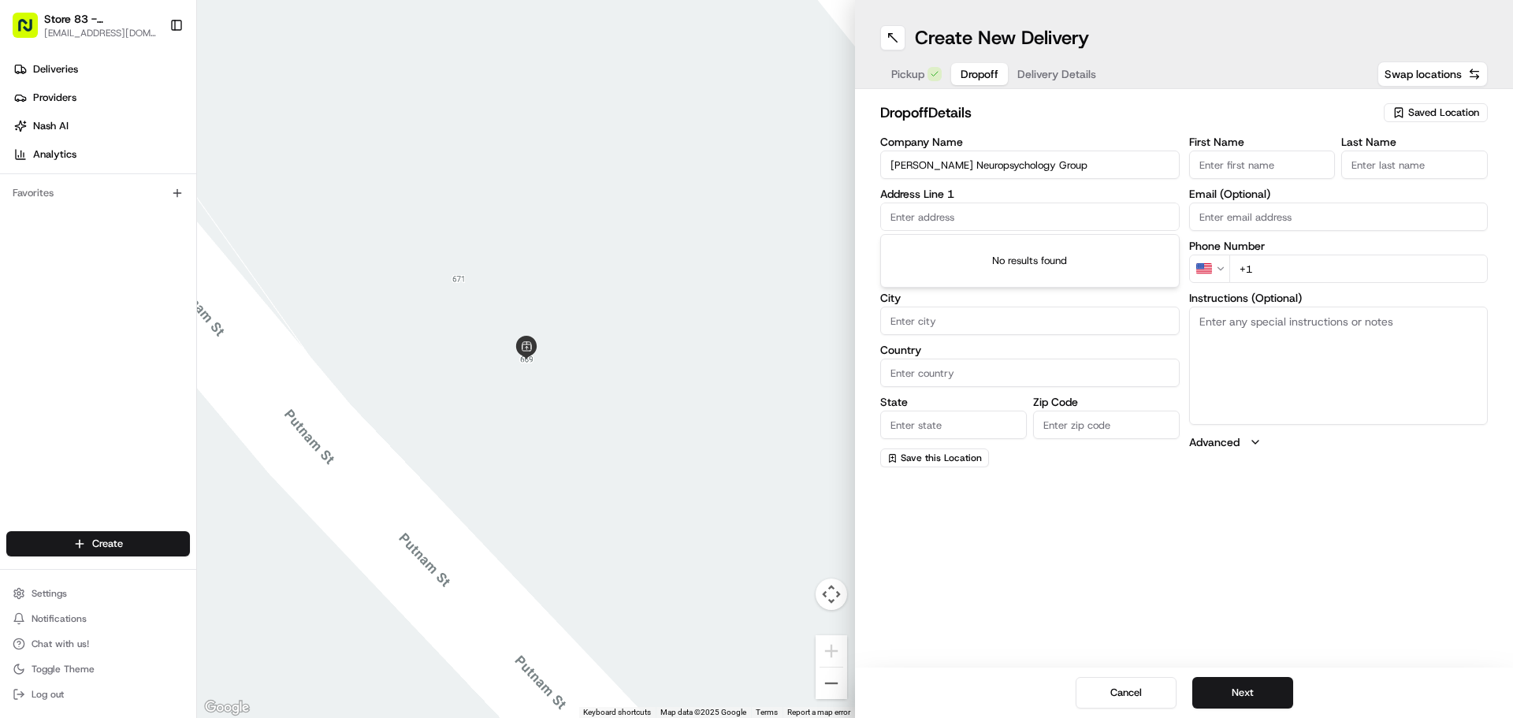
click at [941, 223] on input "text" at bounding box center [1030, 217] width 300 height 28
paste input "[STREET_ADDRESS][PERSON_NAME]"
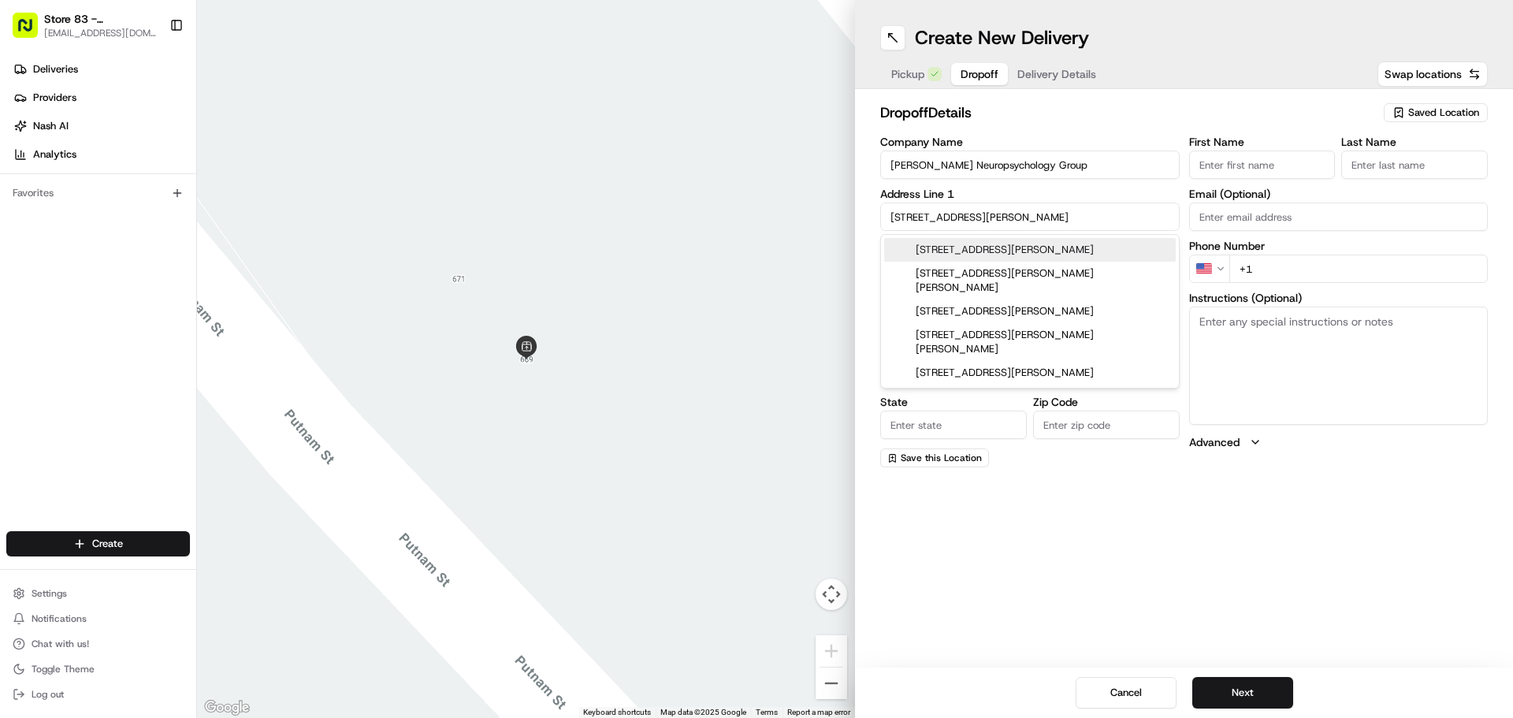
click at [999, 250] on div "[STREET_ADDRESS][PERSON_NAME]" at bounding box center [1030, 250] width 292 height 24
type input "[STREET_ADDRESS][PERSON_NAME]"
type input "102 102"
type input "[PERSON_NAME]"
type input "[GEOGRAPHIC_DATA]"
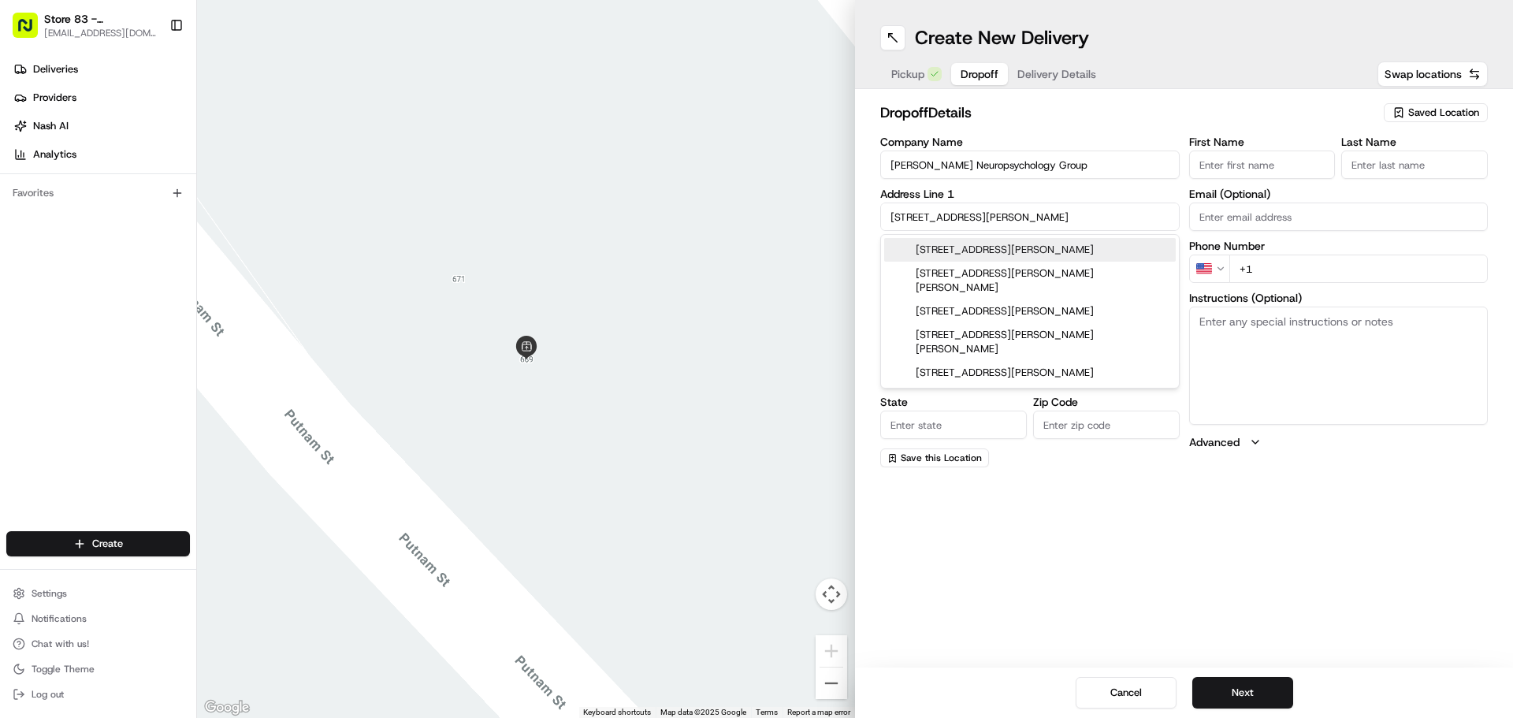
type input "MA"
type input "02459"
type input "[STREET_ADDRESS][PERSON_NAME]"
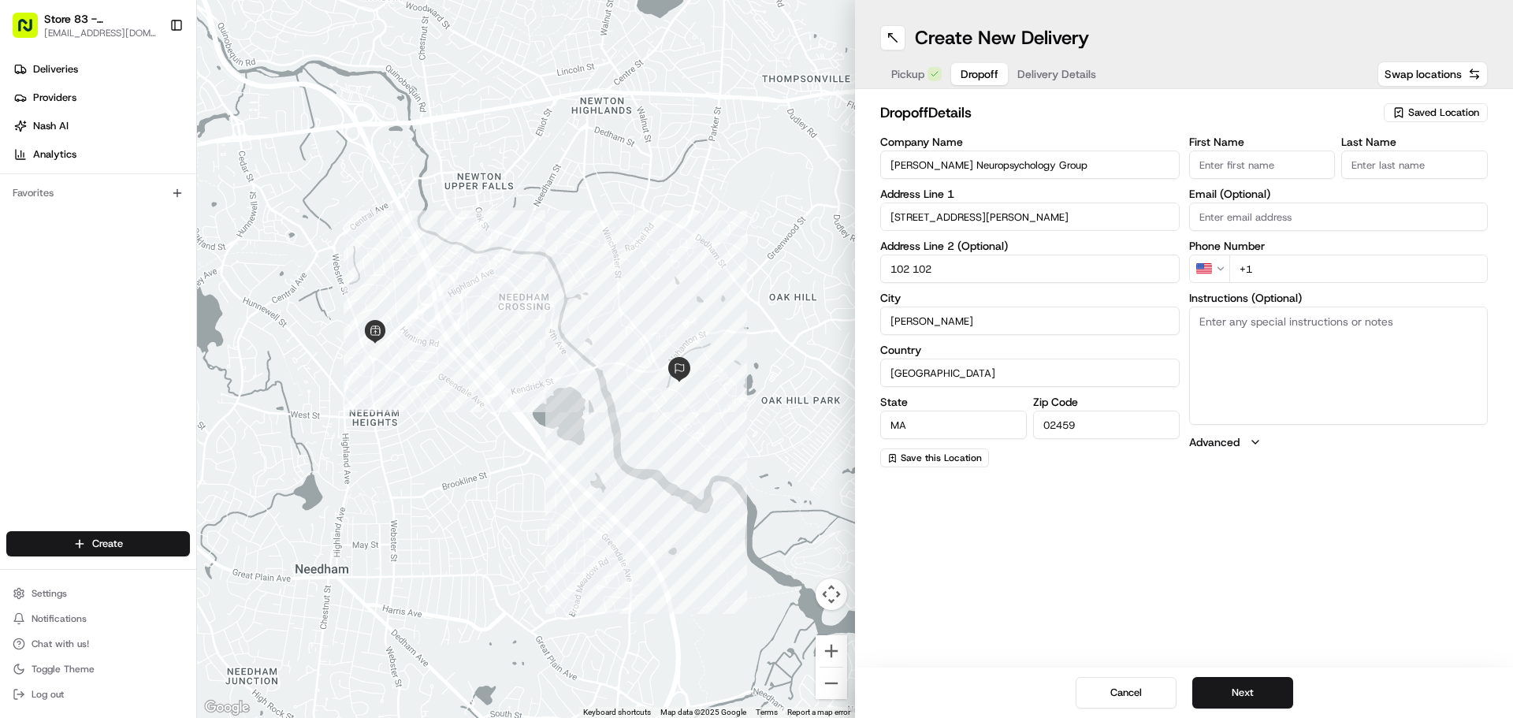
drag, startPoint x: 966, startPoint y: 276, endPoint x: 865, endPoint y: 281, distance: 101.0
click at [865, 281] on div "dropoff Details Saved Location Company Name [PERSON_NAME] Neuropsychology Group…" at bounding box center [1184, 284] width 658 height 391
type input "Suite102"
click at [1294, 266] on input "+1" at bounding box center [1359, 269] width 259 height 28
paste input "[PHONE_NUMBER]"
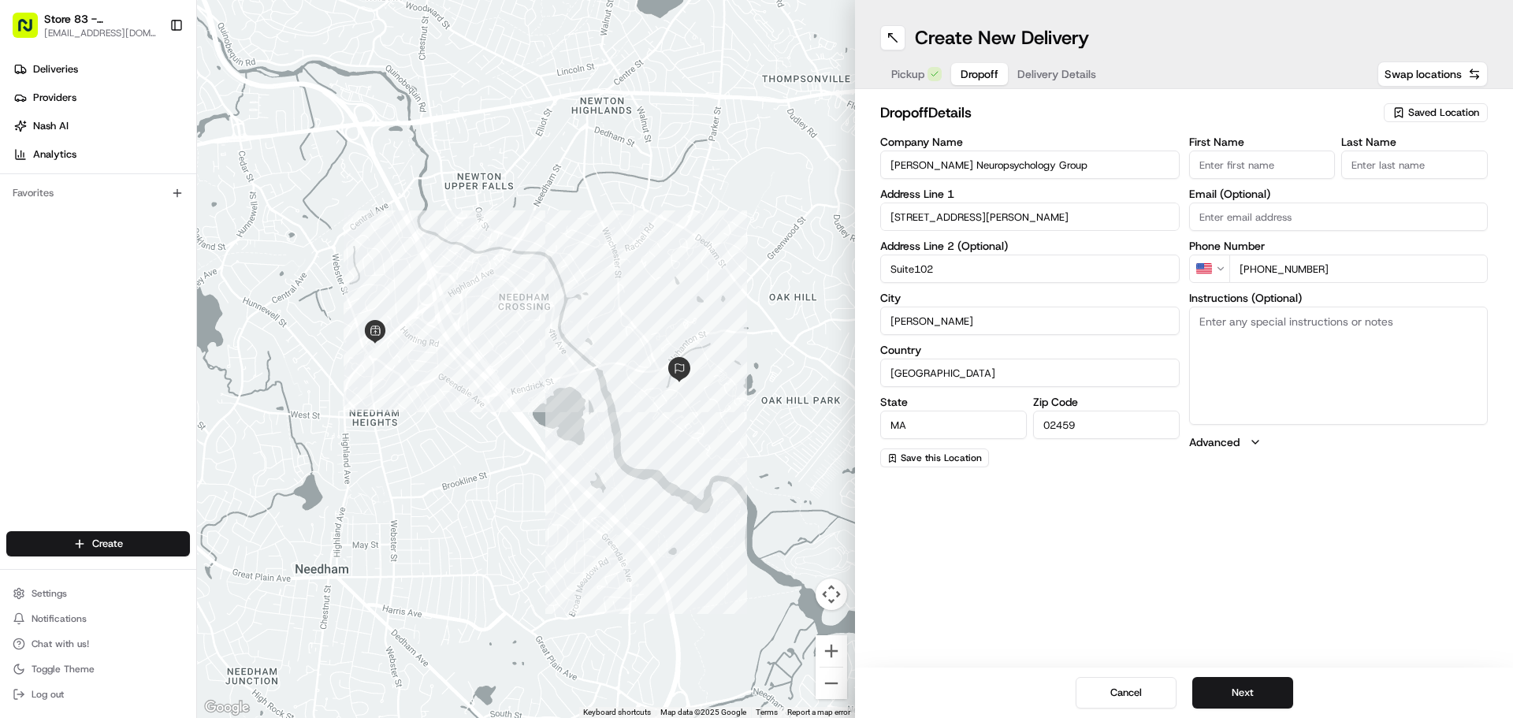
type input "[PHONE_NUMBER]"
click at [1271, 162] on input "First Name" at bounding box center [1262, 165] width 147 height 28
paste input "Haroon"
type input "Haroon"
click at [1374, 174] on input "Last Name" at bounding box center [1415, 165] width 147 height 28
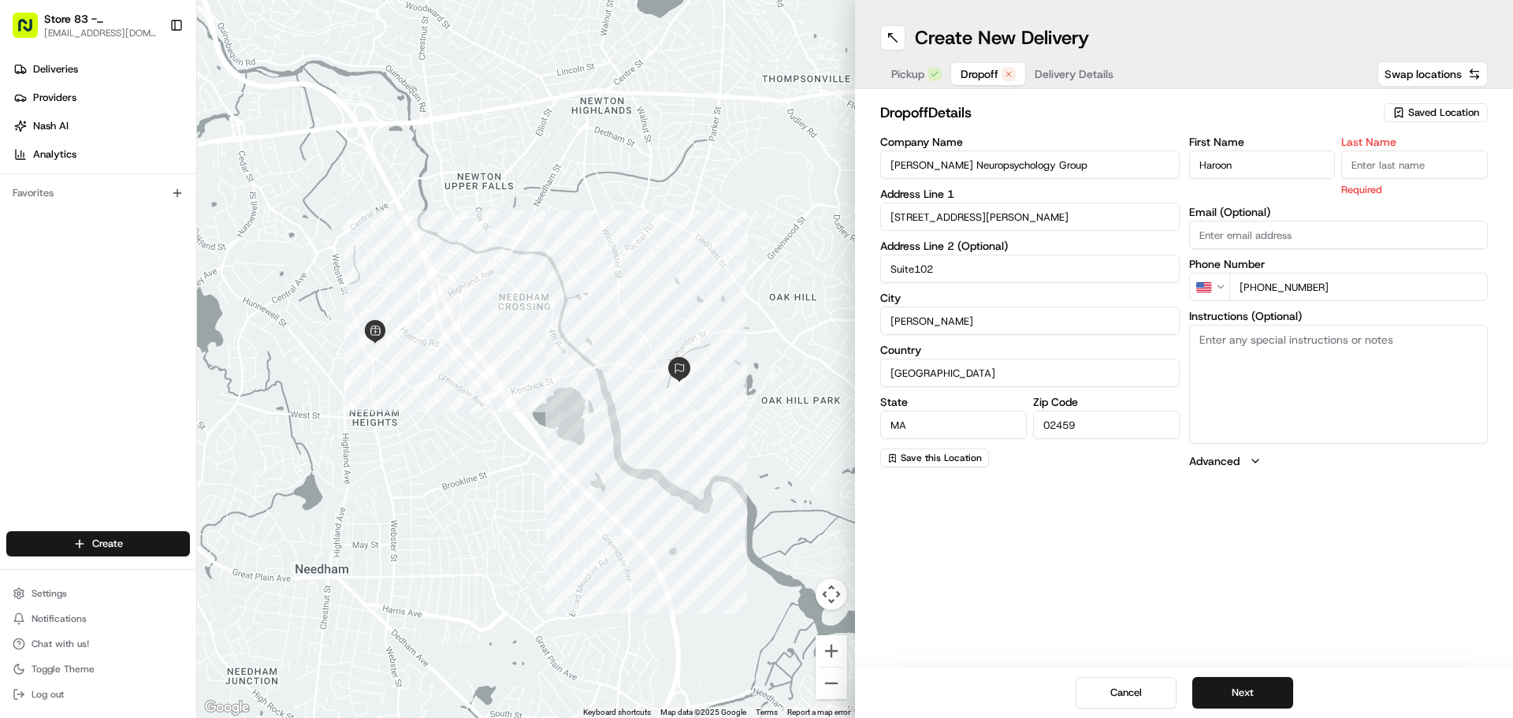
paste input "Haroon"
type input "Haroon"
click at [1315, 227] on input "Email (Optional)" at bounding box center [1339, 235] width 300 height 28
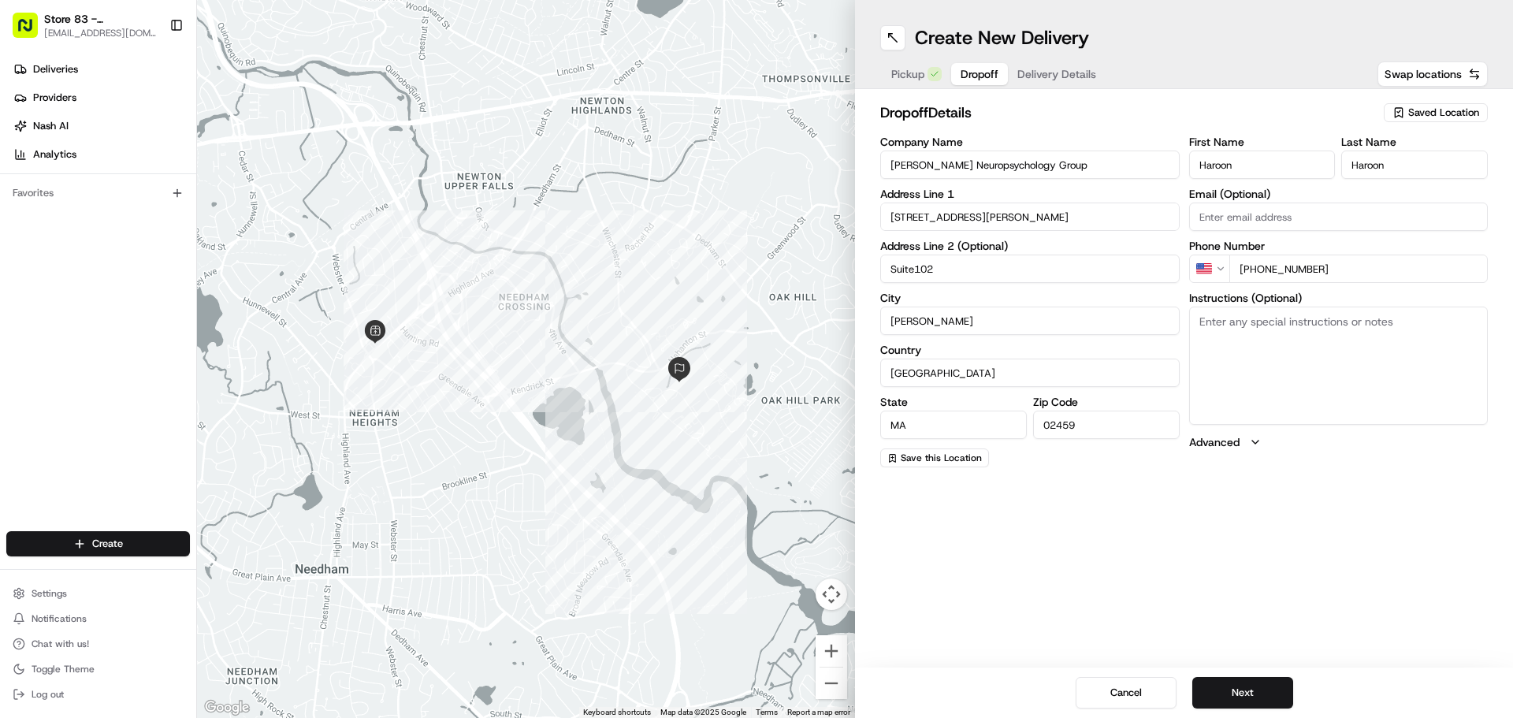
click at [1232, 369] on textarea "Instructions (Optional)" at bounding box center [1339, 366] width 300 height 118
click at [1232, 689] on button "Next" at bounding box center [1243, 693] width 101 height 32
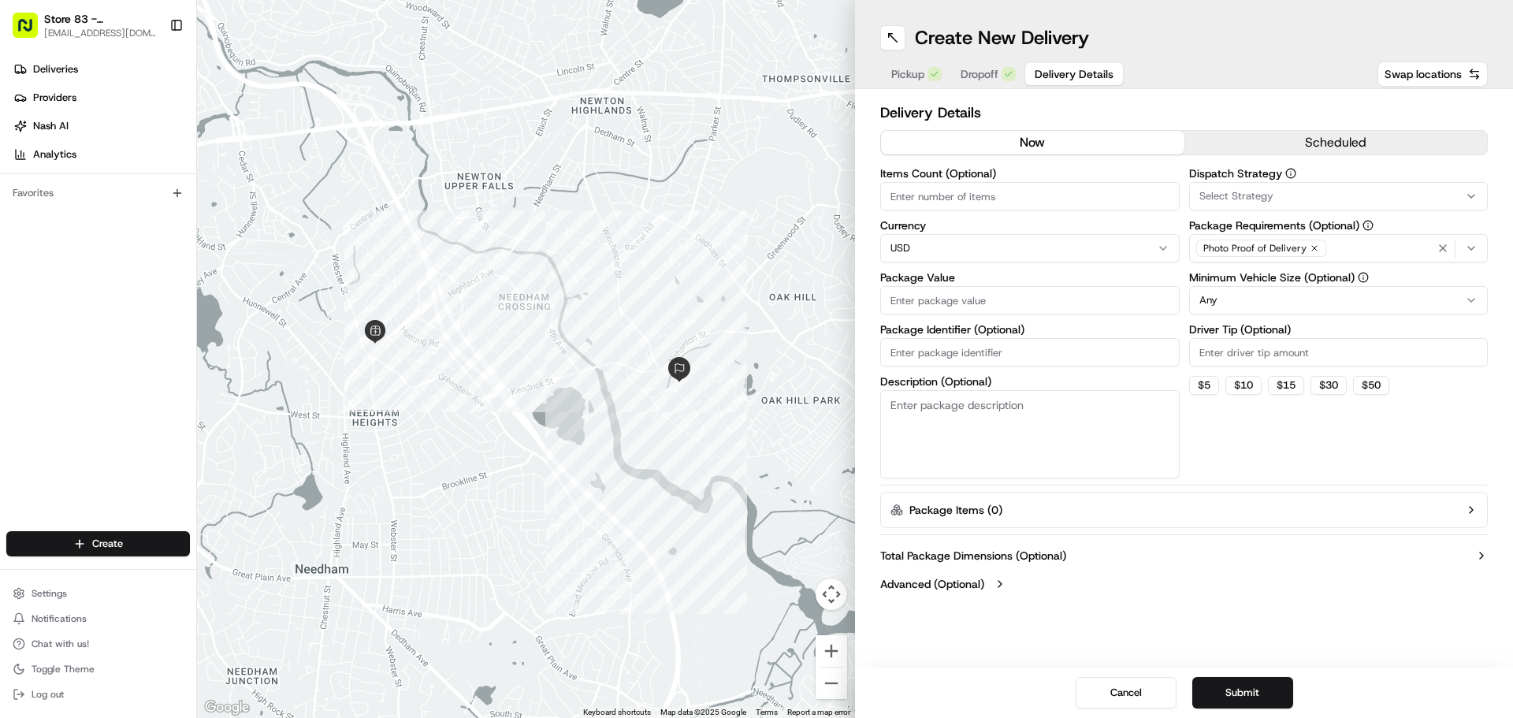
click at [1103, 291] on input "Package Value" at bounding box center [1030, 300] width 300 height 28
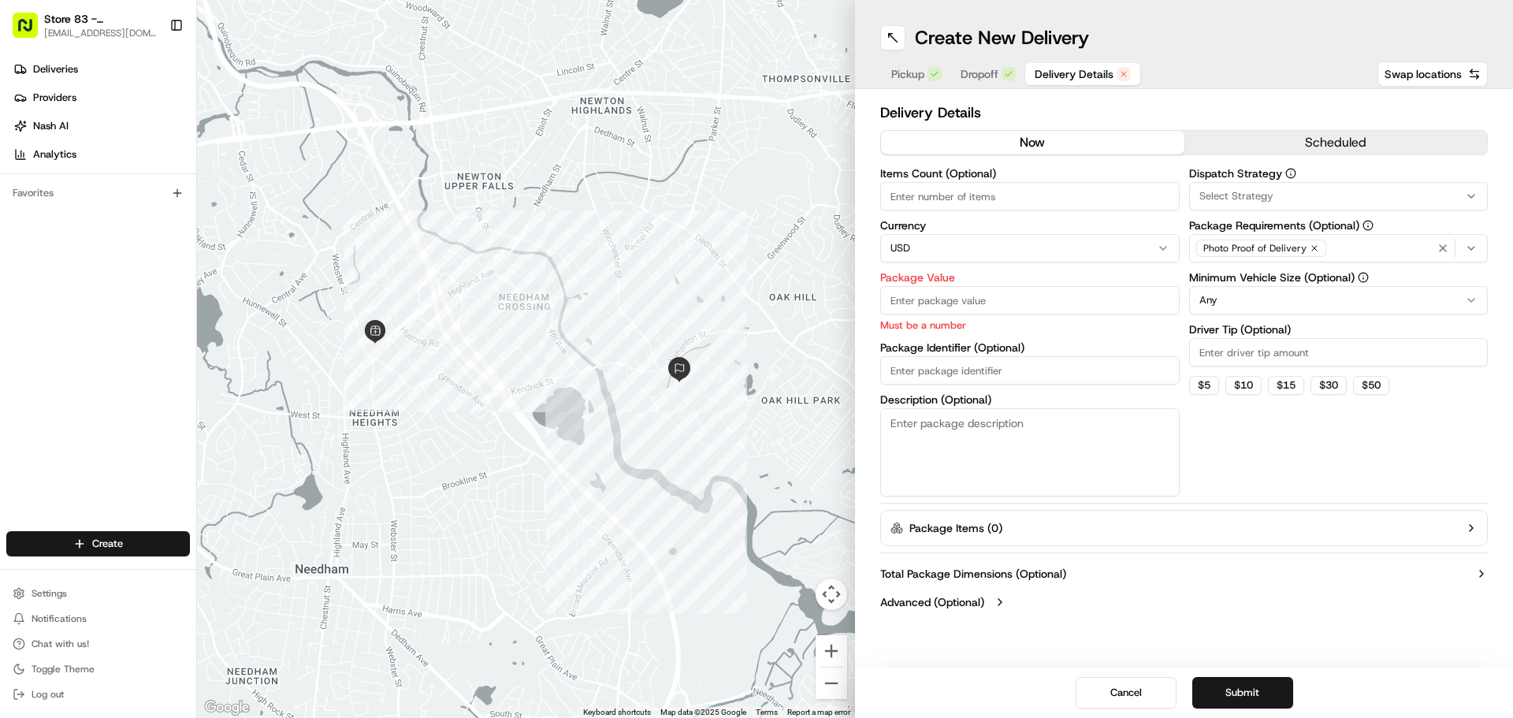
click at [1003, 80] on button "Dropoff" at bounding box center [988, 74] width 74 height 22
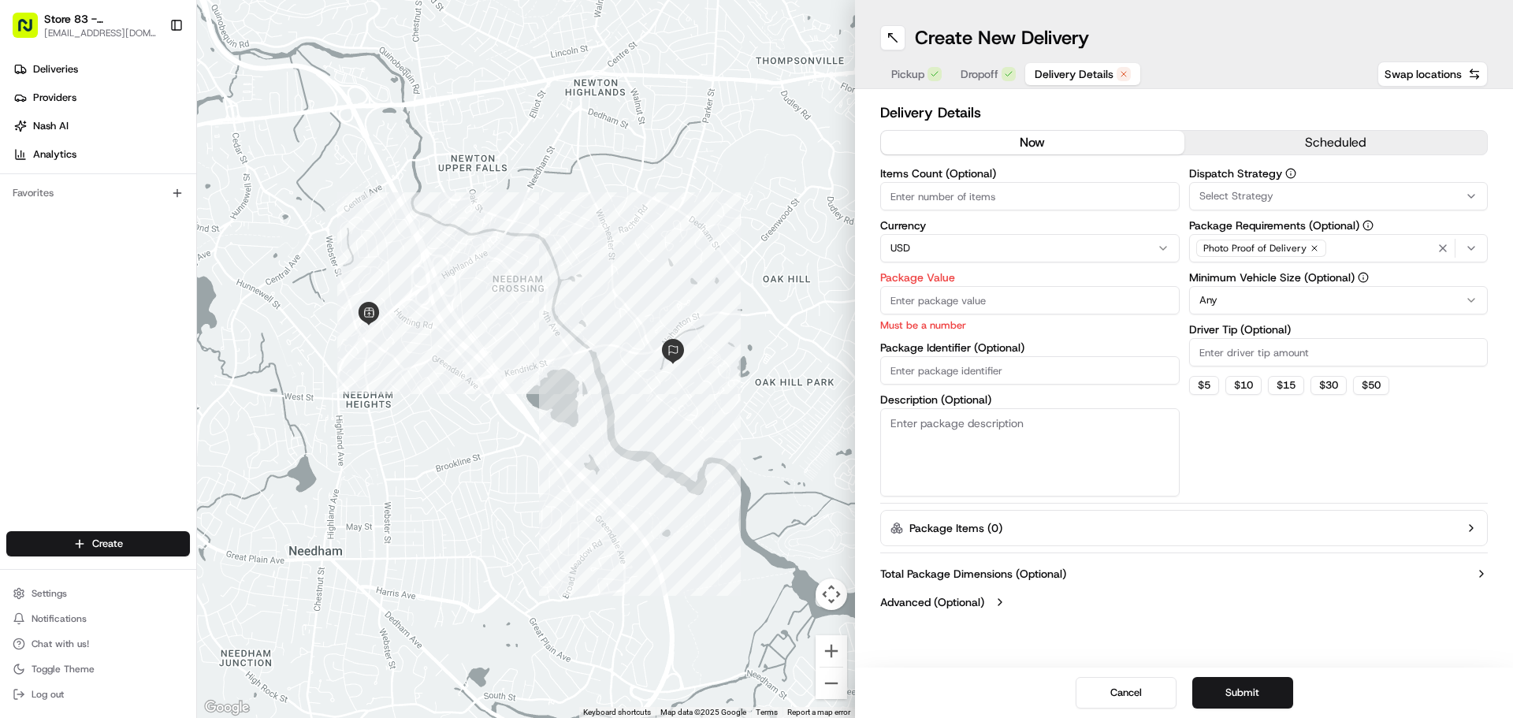
click at [1069, 76] on span "Delivery Details" at bounding box center [1074, 74] width 79 height 16
click at [930, 301] on input "Package Value" at bounding box center [1030, 300] width 300 height 28
type input "1000"
click at [1014, 379] on div "Items Count (Optional) Currency USD Package Value 1000 Must be a number Package…" at bounding box center [1030, 332] width 300 height 329
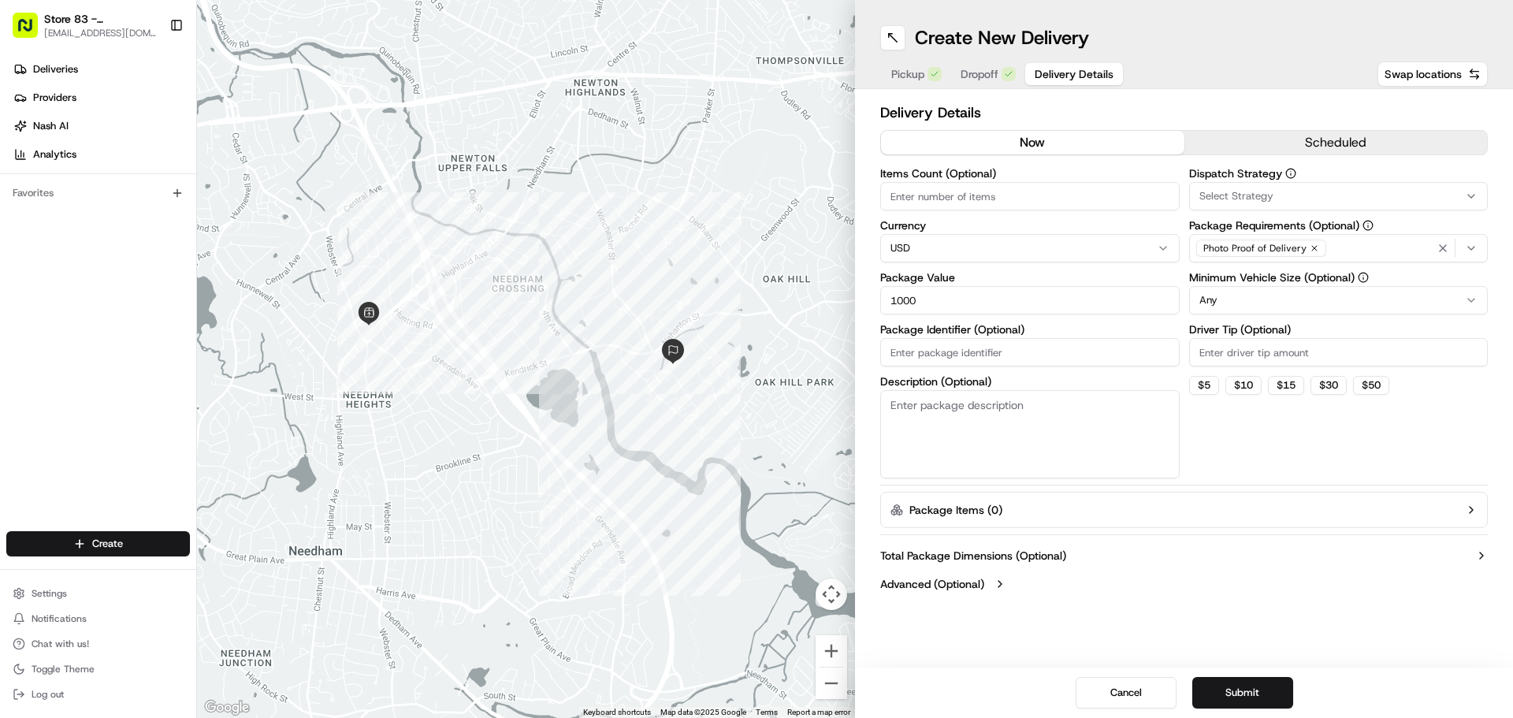
click at [1269, 349] on input "Driver Tip (Optional)" at bounding box center [1339, 352] width 300 height 28
type input "17.49"
click at [1278, 468] on div "Dispatch Strategy Select Strategy Package Requirements (Optional) Photo Proof o…" at bounding box center [1339, 323] width 300 height 311
click at [1260, 146] on button "scheduled" at bounding box center [1336, 143] width 303 height 24
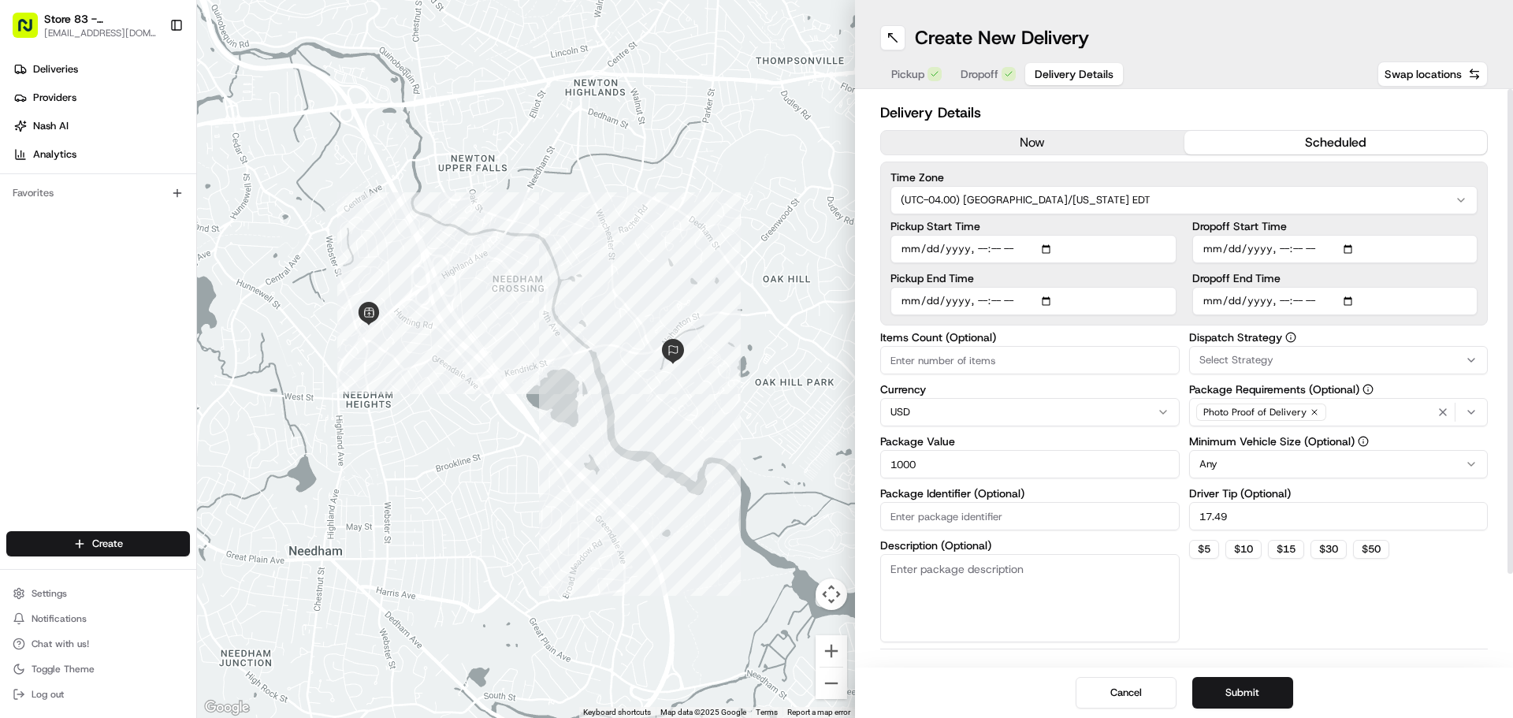
click at [962, 253] on input "Pickup Start Time" at bounding box center [1034, 249] width 286 height 28
click at [906, 251] on input "Pickup Start Time" at bounding box center [1034, 249] width 286 height 28
click at [1057, 251] on input "Pickup Start Time" at bounding box center [1034, 249] width 286 height 28
click at [1040, 249] on input "Pickup Start Time" at bounding box center [1034, 249] width 286 height 28
click at [1045, 248] on input "Pickup Start Time" at bounding box center [1034, 249] width 286 height 28
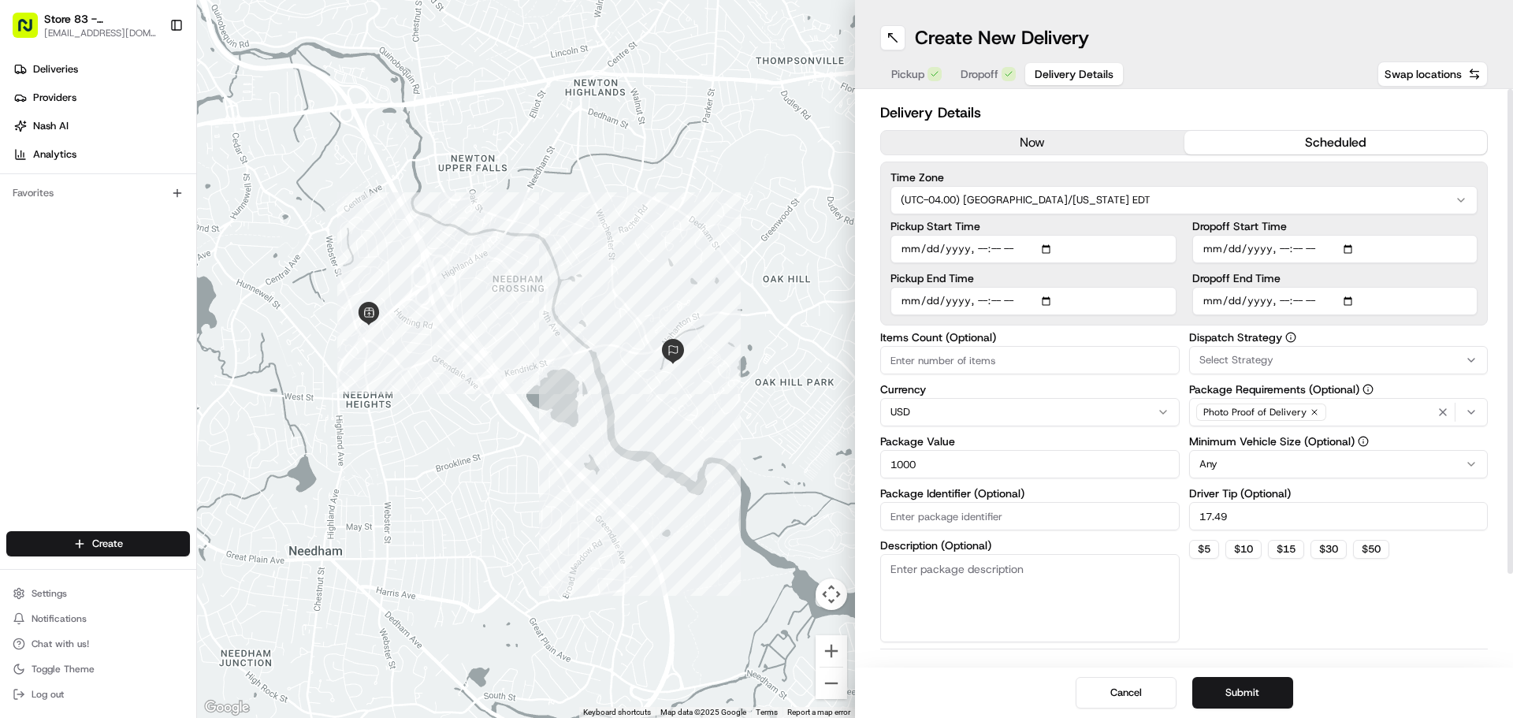
click at [1048, 248] on input "Pickup Start Time" at bounding box center [1034, 249] width 286 height 28
type input "[DATE]T11:30"
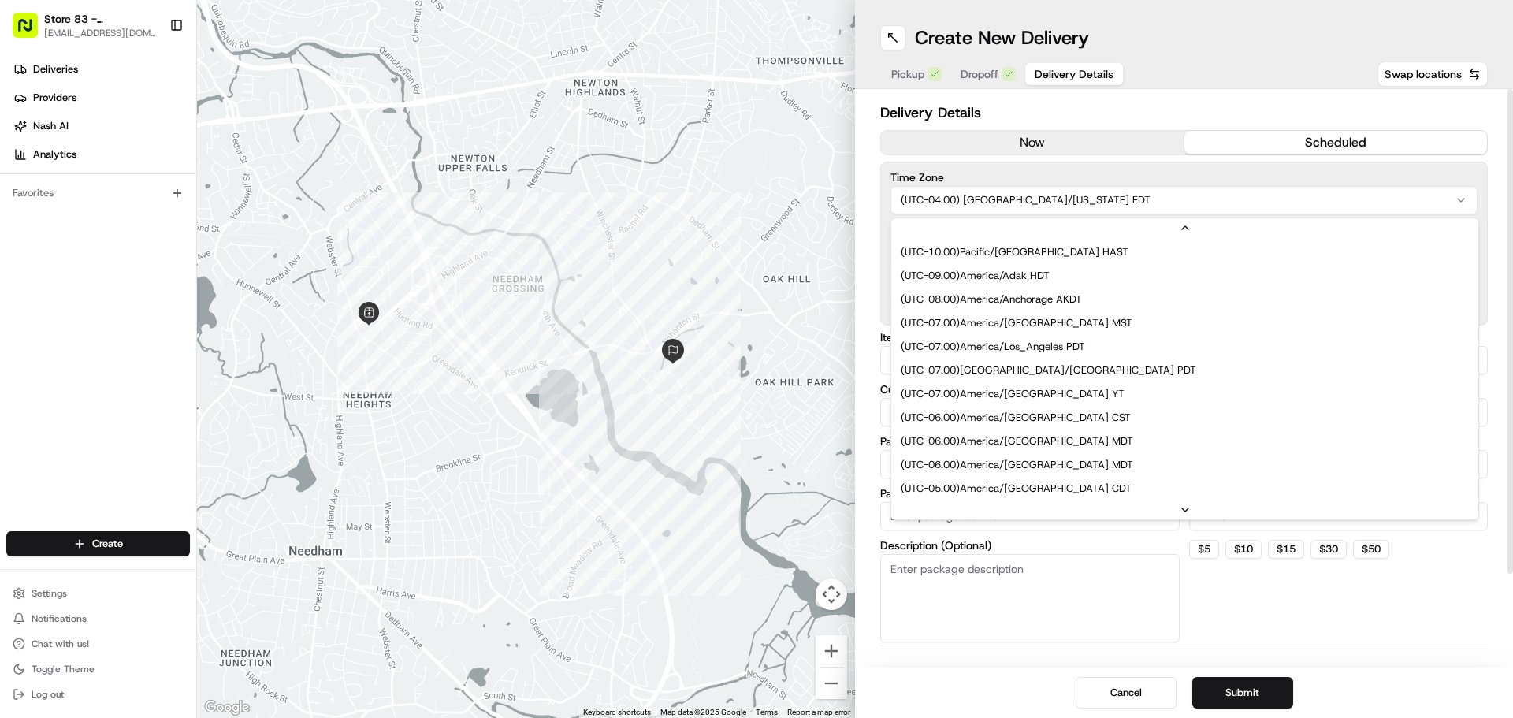
scroll to position [76, 0]
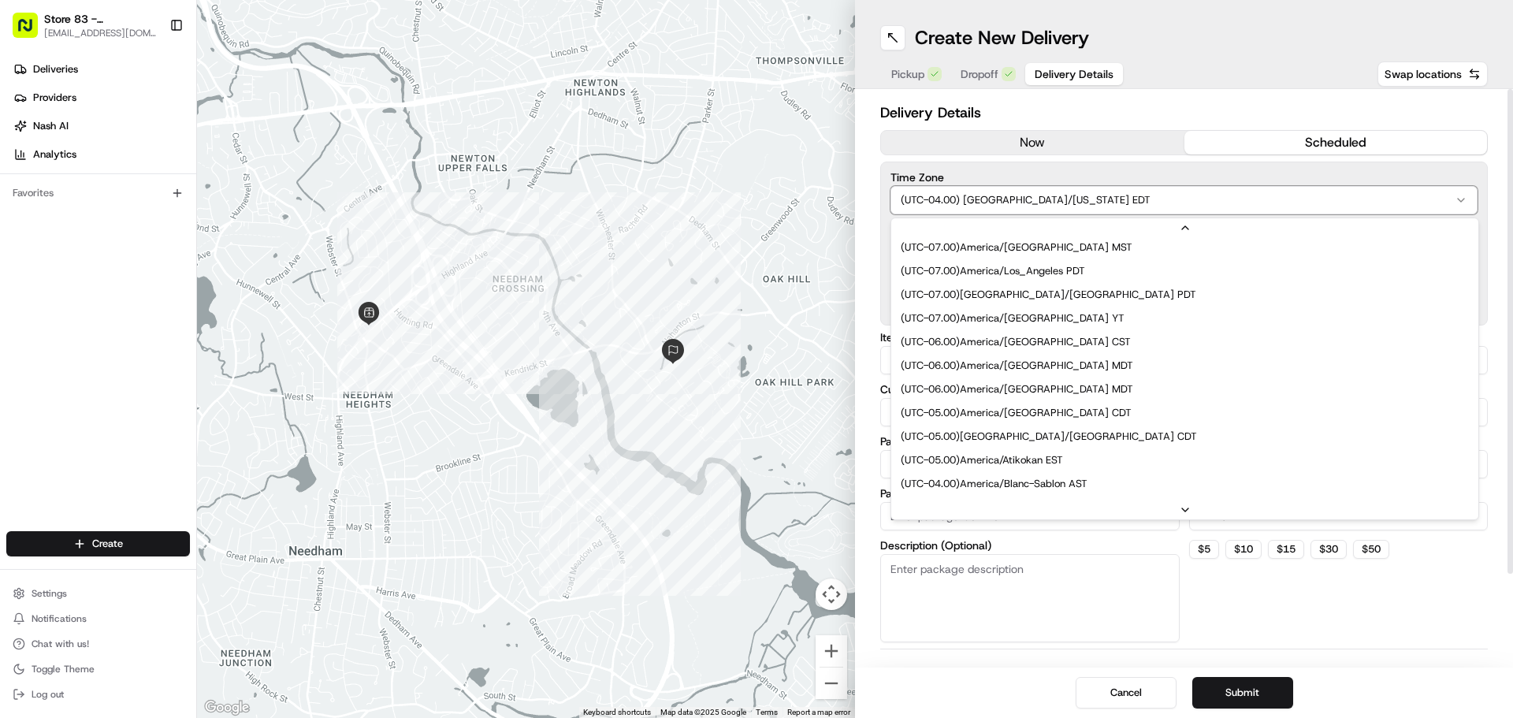
click at [1147, 184] on html "Store 83 - [PERSON_NAME] ([GEOGRAPHIC_DATA]) (Just Salad) [EMAIL_ADDRESS][DOMAI…" at bounding box center [756, 359] width 1513 height 718
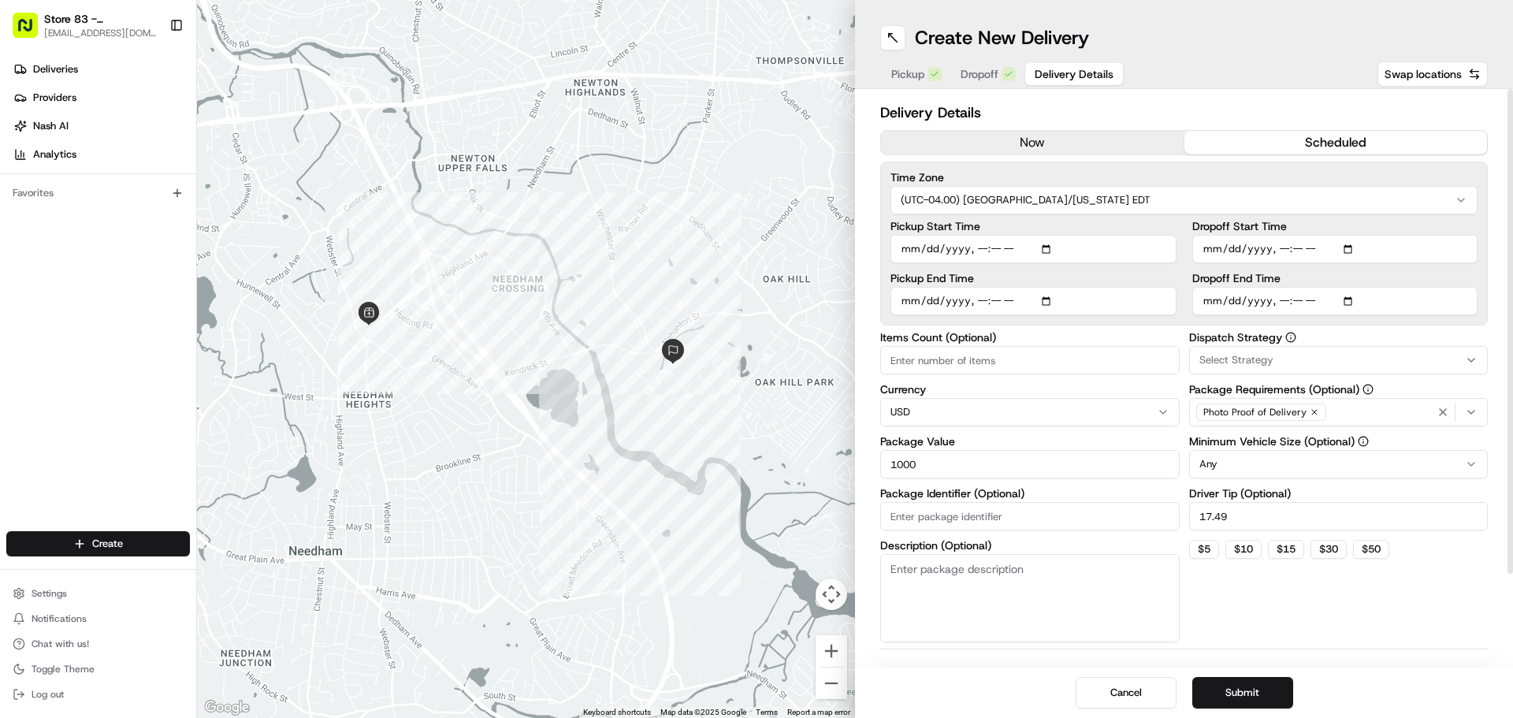
click at [1051, 301] on input "Pickup End Time" at bounding box center [1034, 301] width 286 height 28
type input "[DATE]T11:31"
click at [1083, 647] on div "Delivery Details now scheduled Time Zone (UTC-04.00) [GEOGRAPHIC_DATA]/[US_STAT…" at bounding box center [1184, 432] width 608 height 661
click at [1249, 245] on input "Dropoff Start Time" at bounding box center [1336, 249] width 286 height 28
click at [1359, 244] on input "Dropoff Start Time" at bounding box center [1336, 249] width 286 height 28
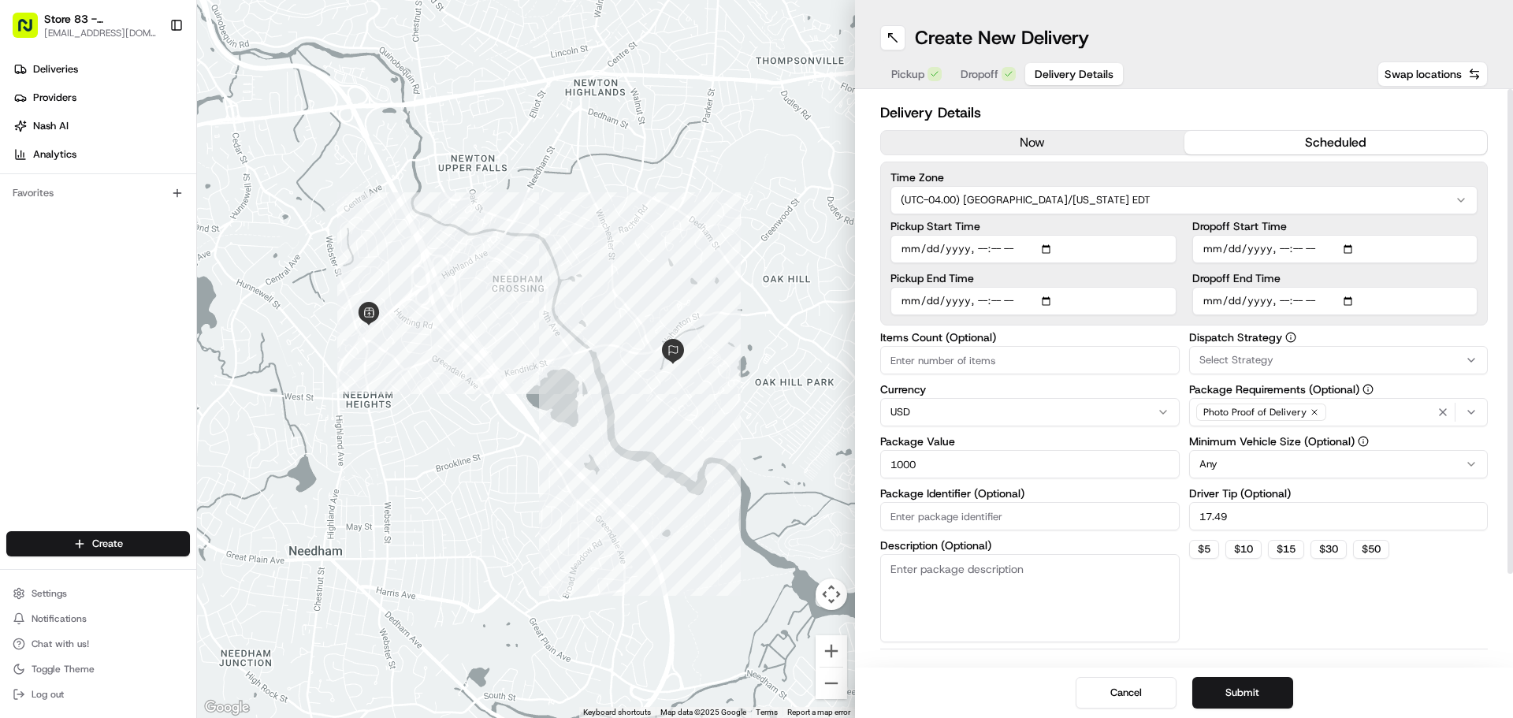
click at [1349, 244] on input "Dropoff Start Time" at bounding box center [1336, 249] width 286 height 28
type input "[DATE]T11:40"
click at [1476, 603] on div "Dispatch Strategy Select Strategy Package Requirements (Optional) Photo Proof o…" at bounding box center [1339, 487] width 300 height 311
click at [1306, 300] on input "Dropoff End Time" at bounding box center [1336, 301] width 286 height 28
click at [1352, 307] on input "Dropoff End Time" at bounding box center [1336, 301] width 286 height 28
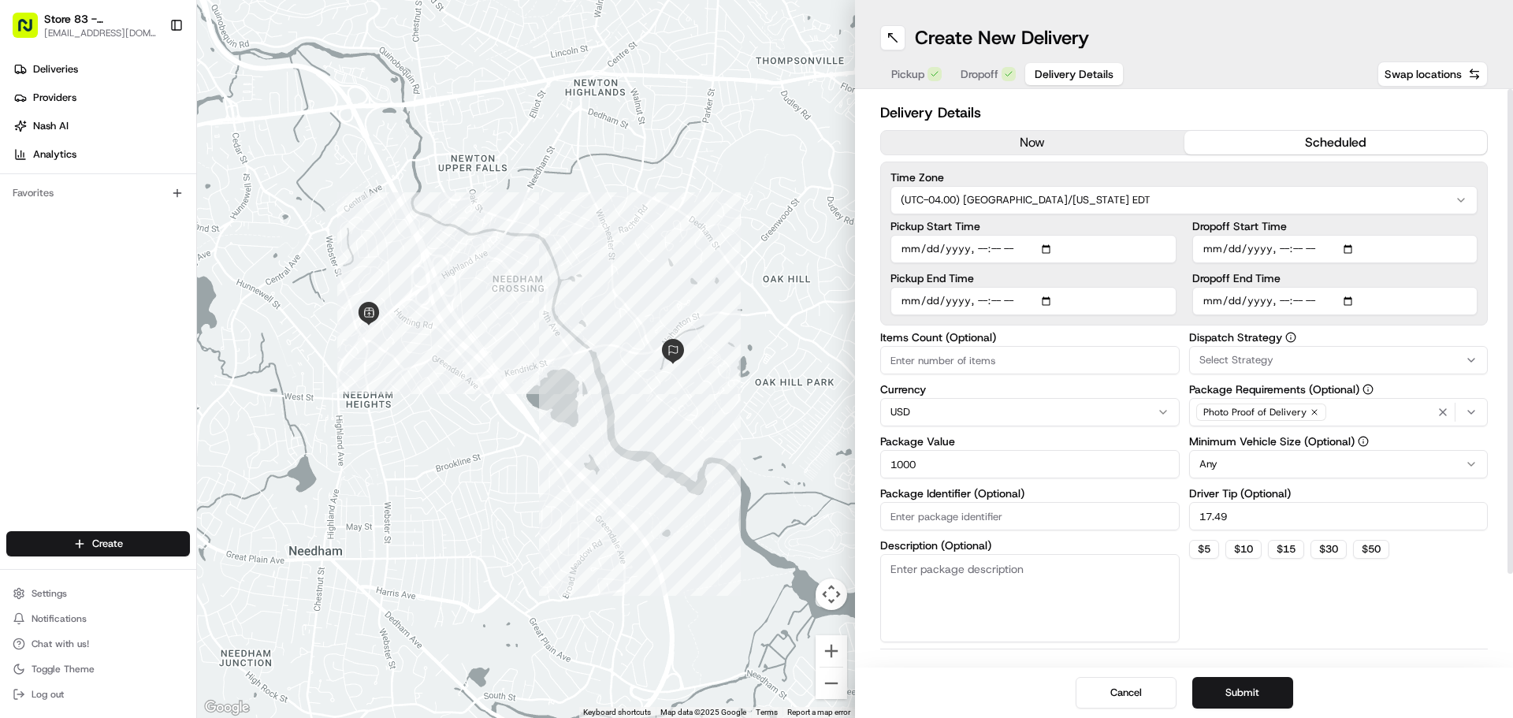
click at [1422, 574] on div "Dispatch Strategy Select Strategy Package Requirements (Optional) Photo Proof o…" at bounding box center [1339, 487] width 300 height 311
click at [1332, 302] on input "Dropoff End Time" at bounding box center [1336, 301] width 286 height 28
click at [1319, 303] on input "Dropoff End Time" at bounding box center [1336, 301] width 286 height 28
click at [1279, 295] on input "Dropoff End Time" at bounding box center [1336, 301] width 286 height 28
click at [1293, 301] on input "Dropoff End Time" at bounding box center [1336, 301] width 286 height 28
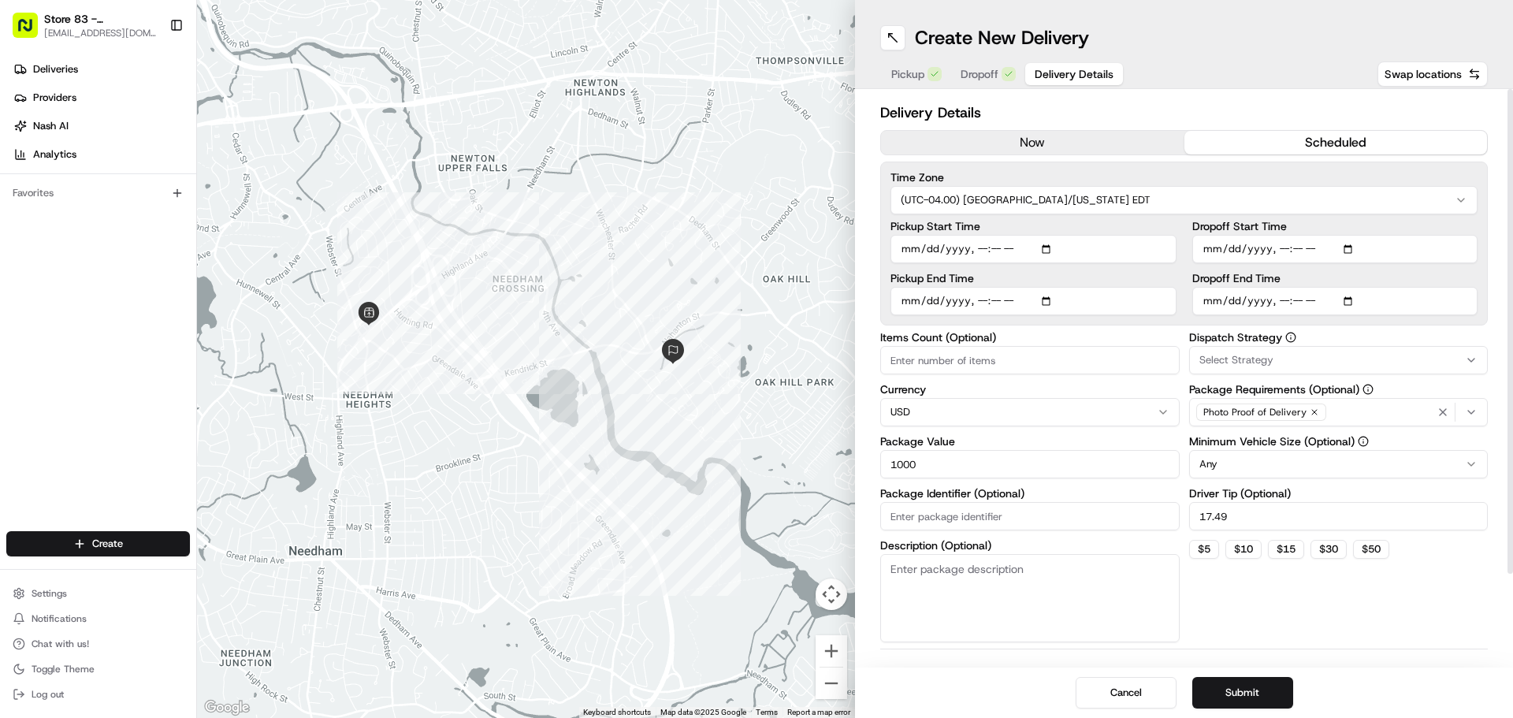
click at [1349, 300] on input "Dropoff End Time" at bounding box center [1336, 301] width 286 height 28
type input "[DATE]T11:41"
click at [1289, 683] on button "Submit" at bounding box center [1243, 693] width 101 height 32
